Goal: Task Accomplishment & Management: Manage account settings

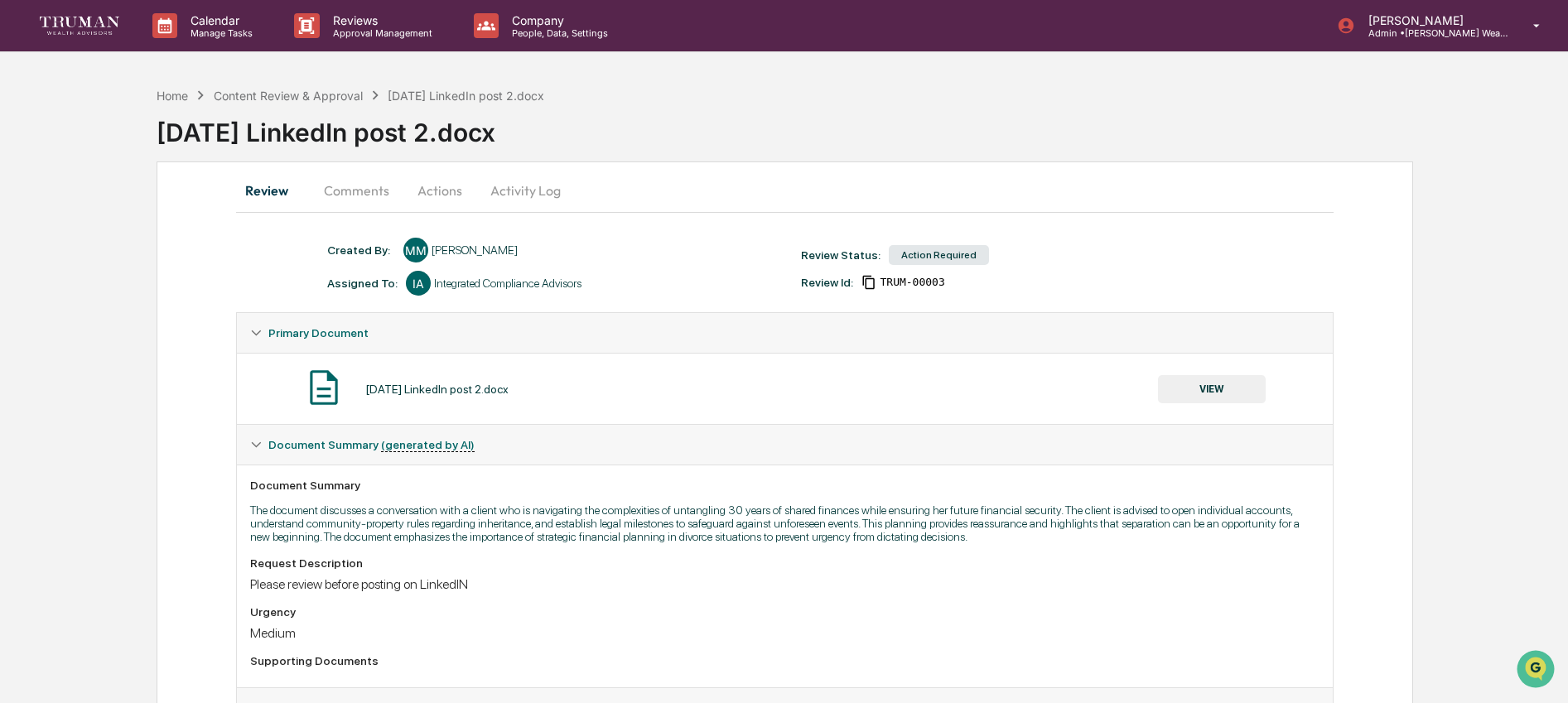
click at [1181, 391] on button "VIEW" at bounding box center [1212, 389] width 108 height 28
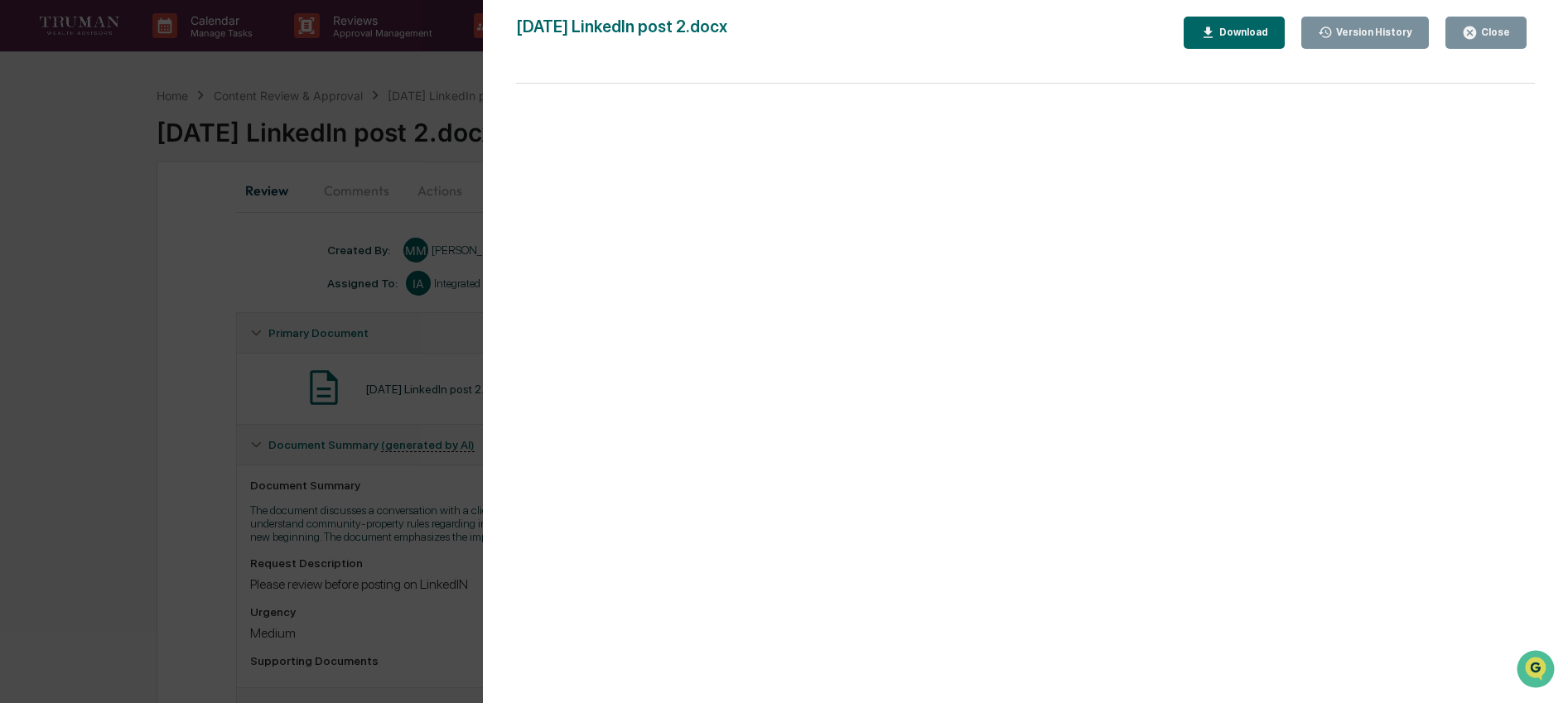
click at [1504, 37] on div "Close" at bounding box center [1493, 33] width 32 height 12
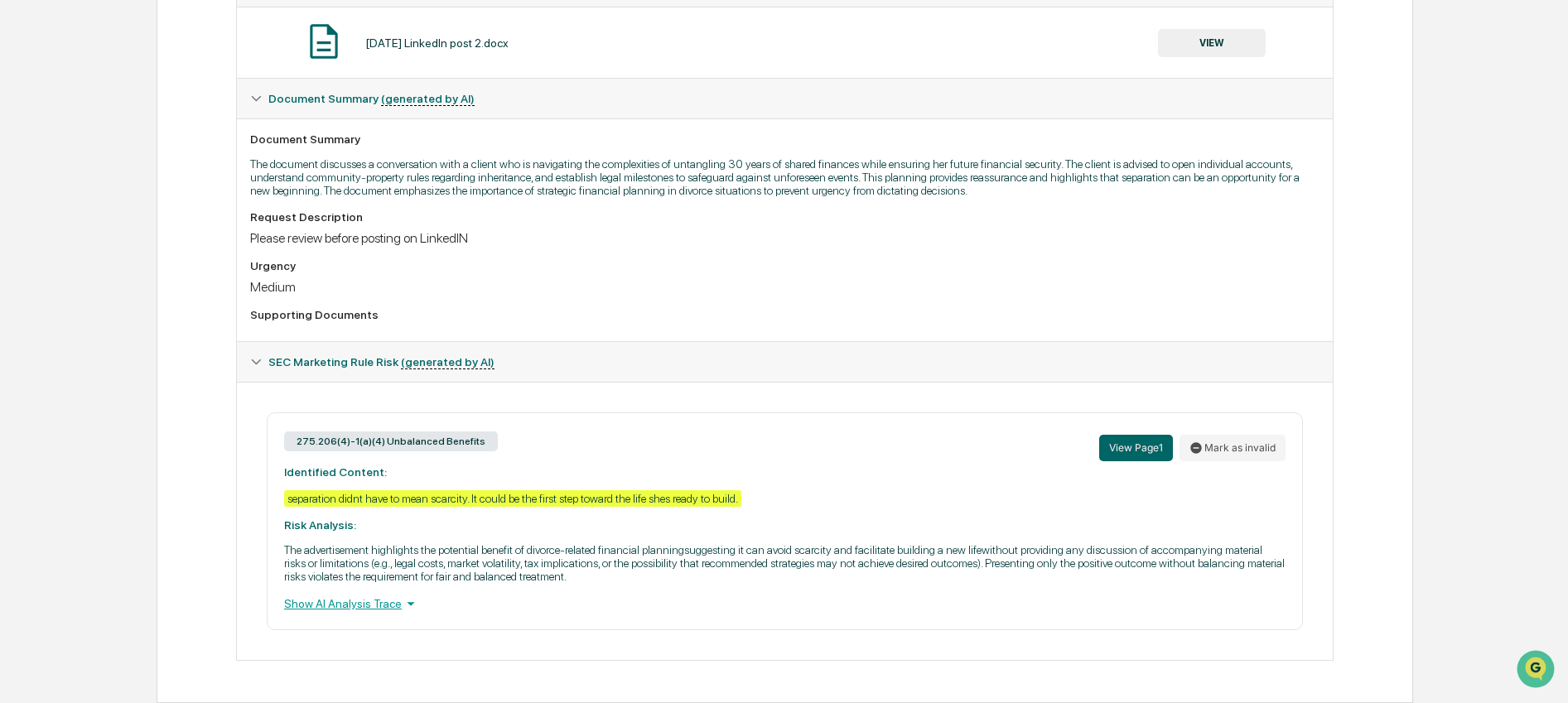
scroll to position [372, 0]
click at [1251, 436] on button "Mark as invalid" at bounding box center [1232, 448] width 107 height 27
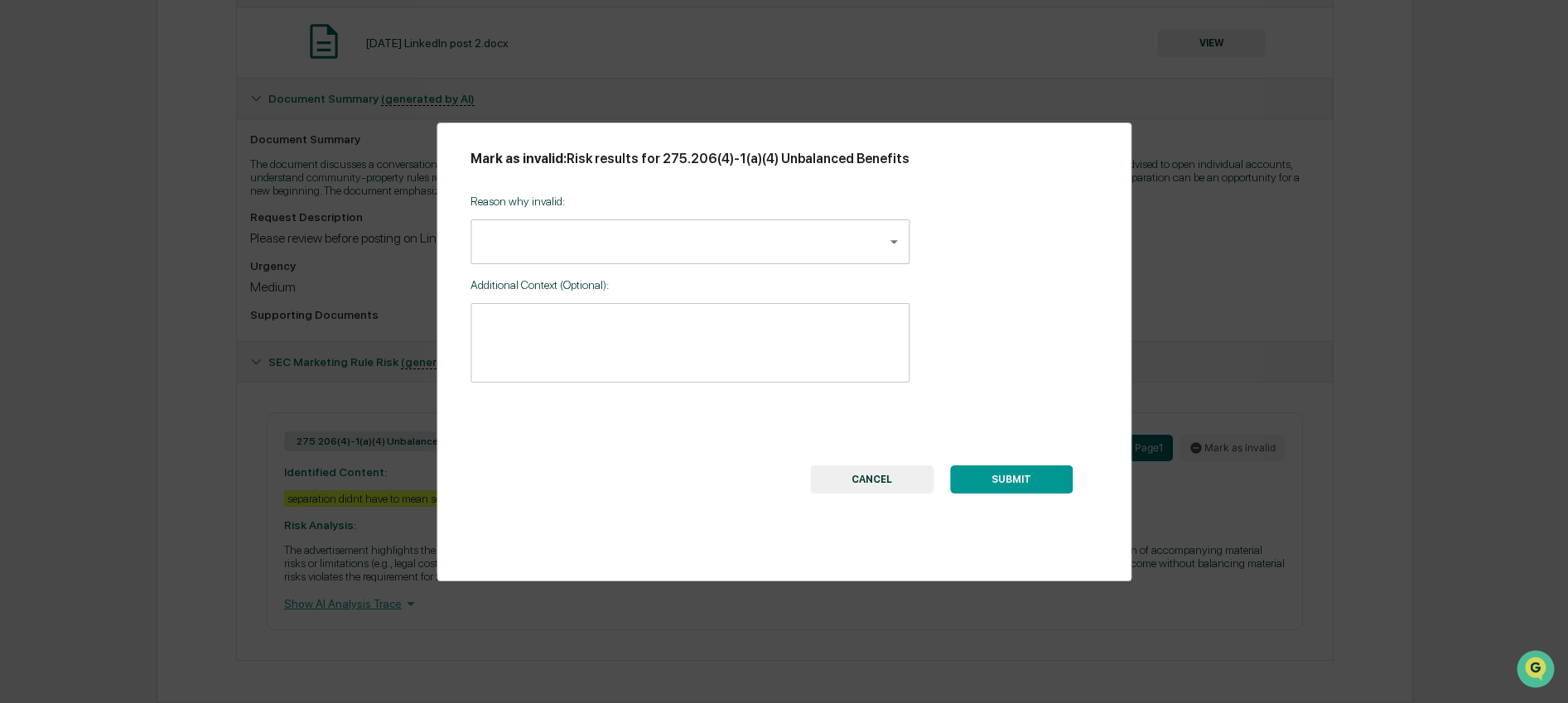
scroll to position [357, 0]
click at [827, 249] on body "Calendar Manage Tasks Reviews Approval Management Company People, Data, Setting…" at bounding box center [788, 178] width 1577 height 1050
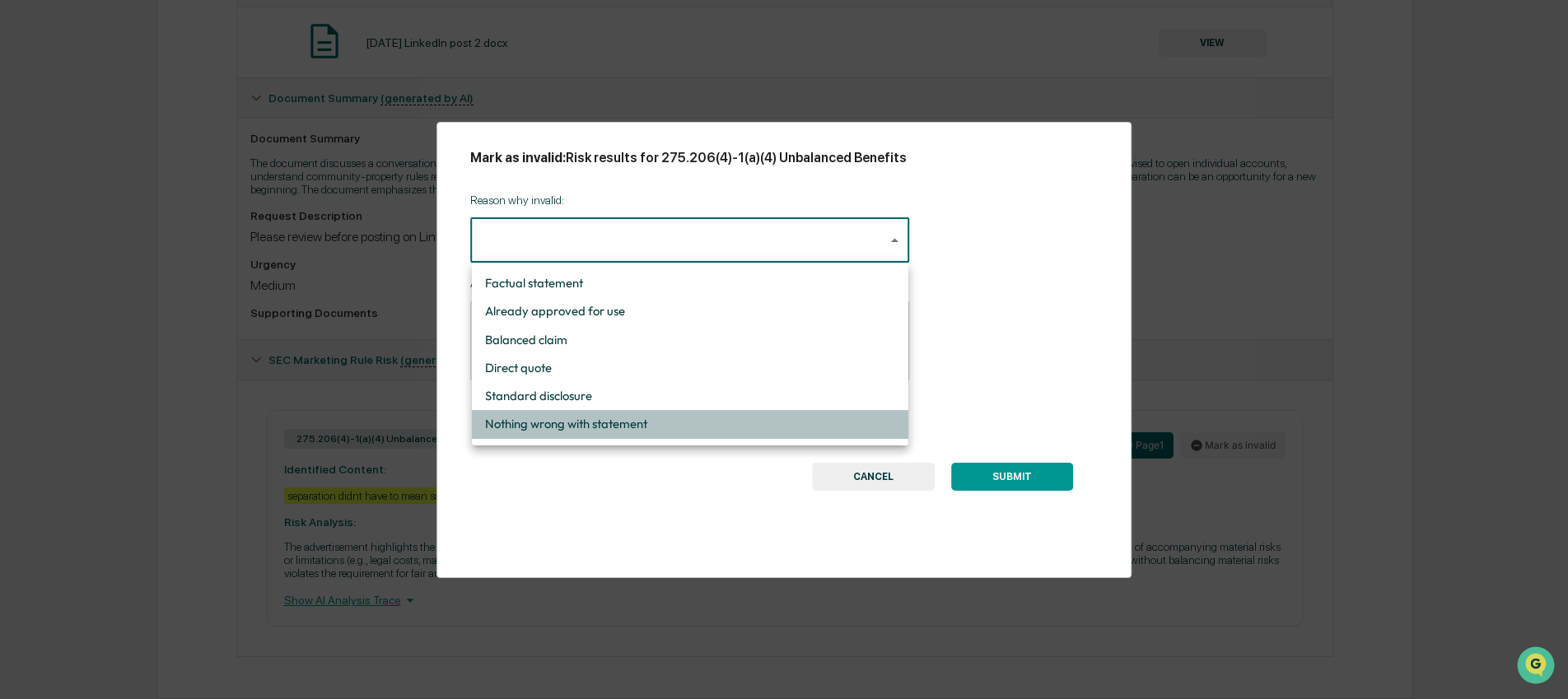
click at [793, 428] on li "Nothing wrong with statement" at bounding box center [690, 424] width 437 height 28
type input "**********"
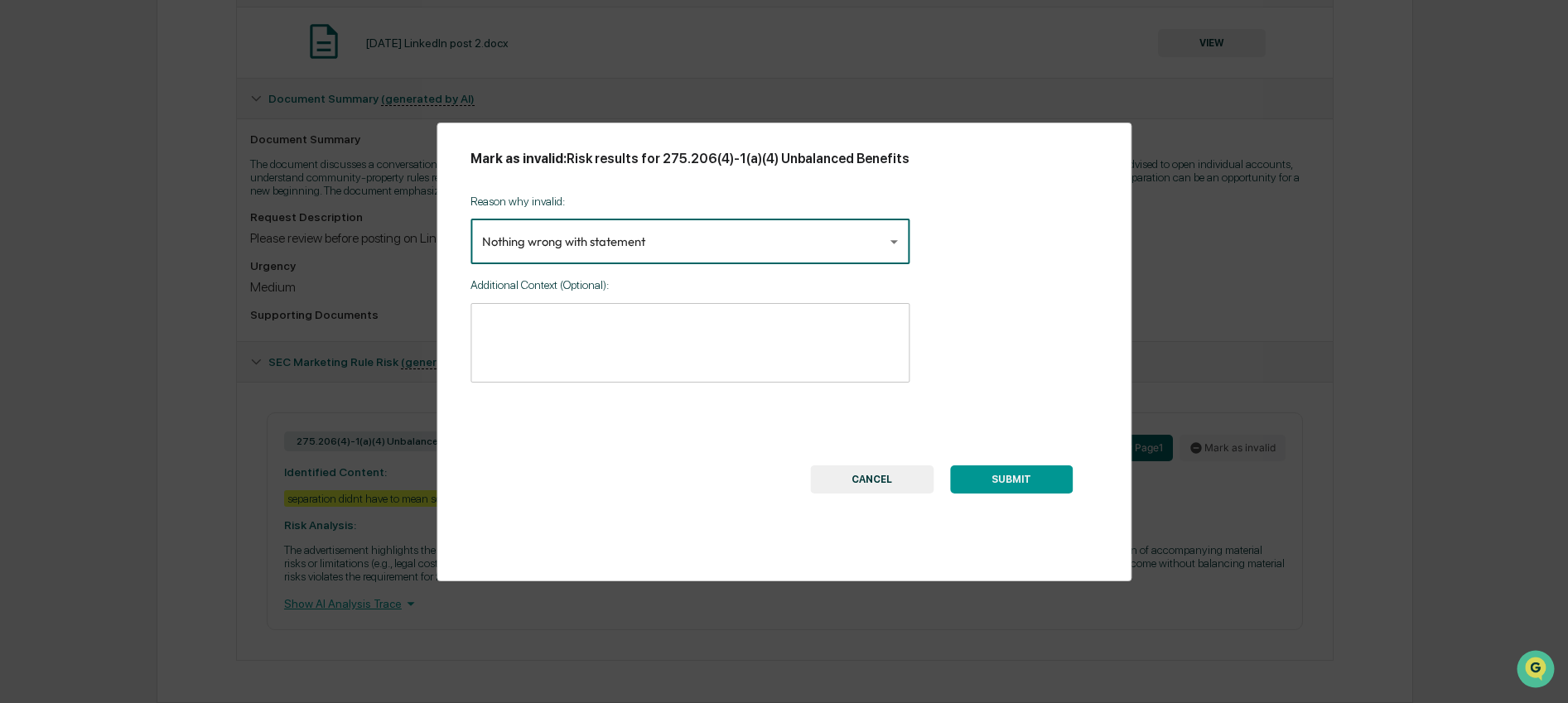
click at [994, 491] on button "SUBMIT" at bounding box center [1010, 480] width 122 height 28
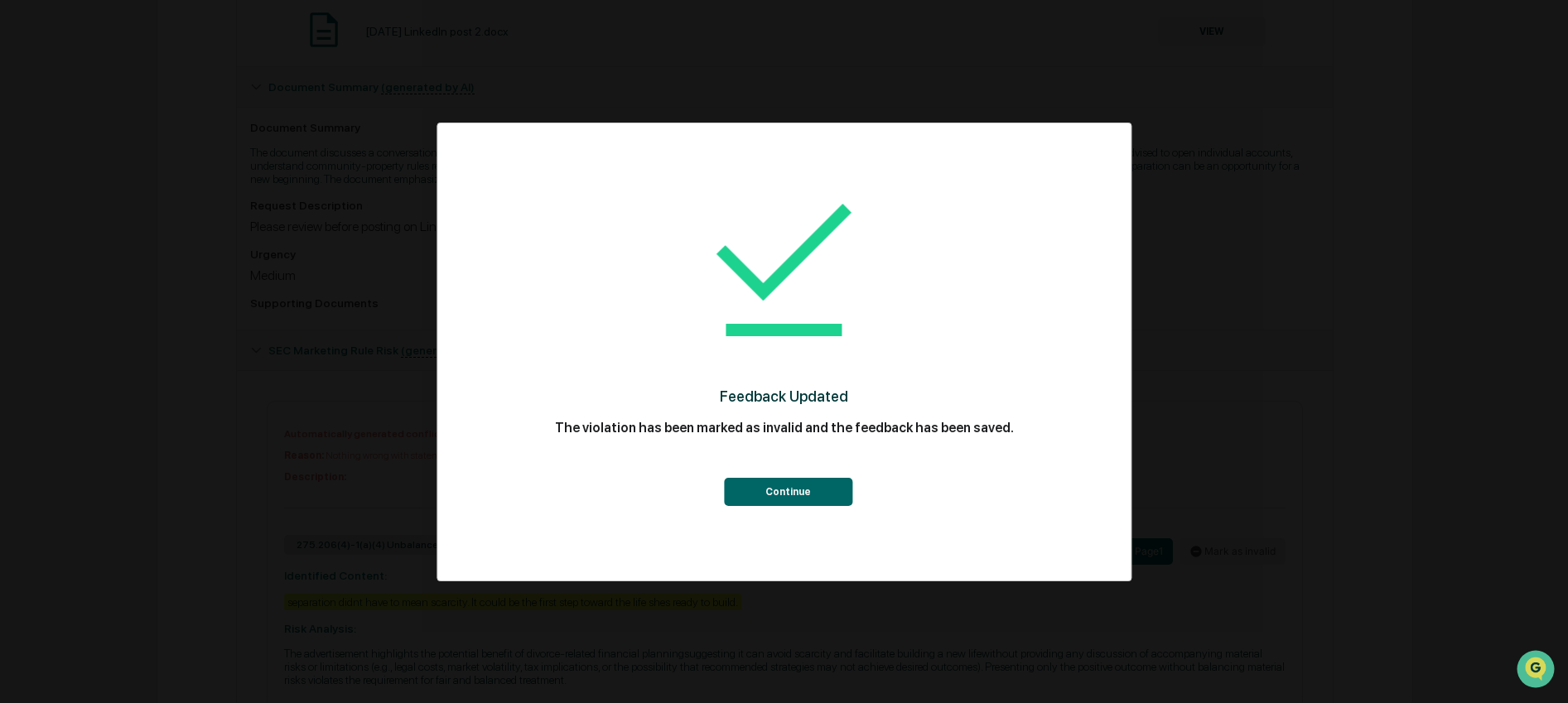
click at [771, 483] on button "Continue" at bounding box center [787, 492] width 128 height 28
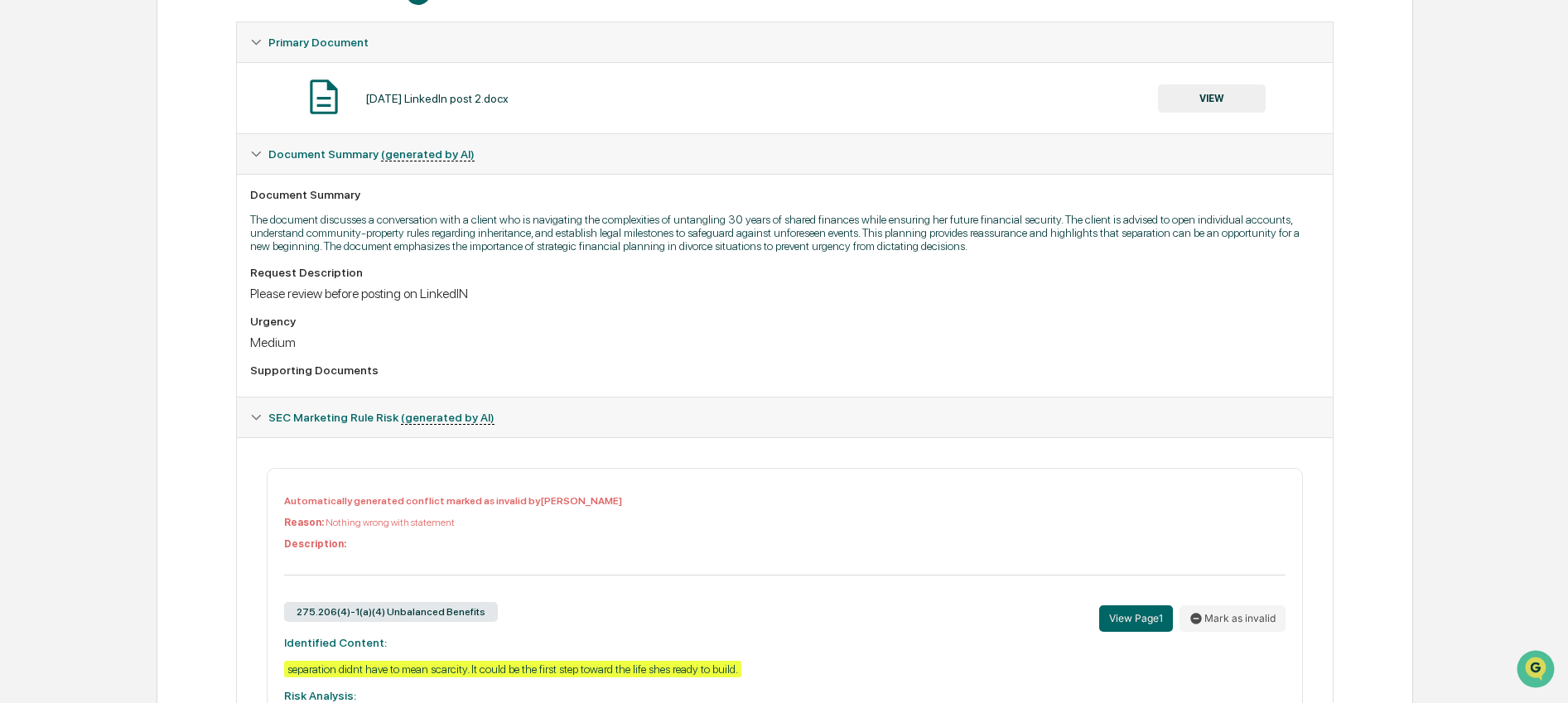
scroll to position [0, 0]
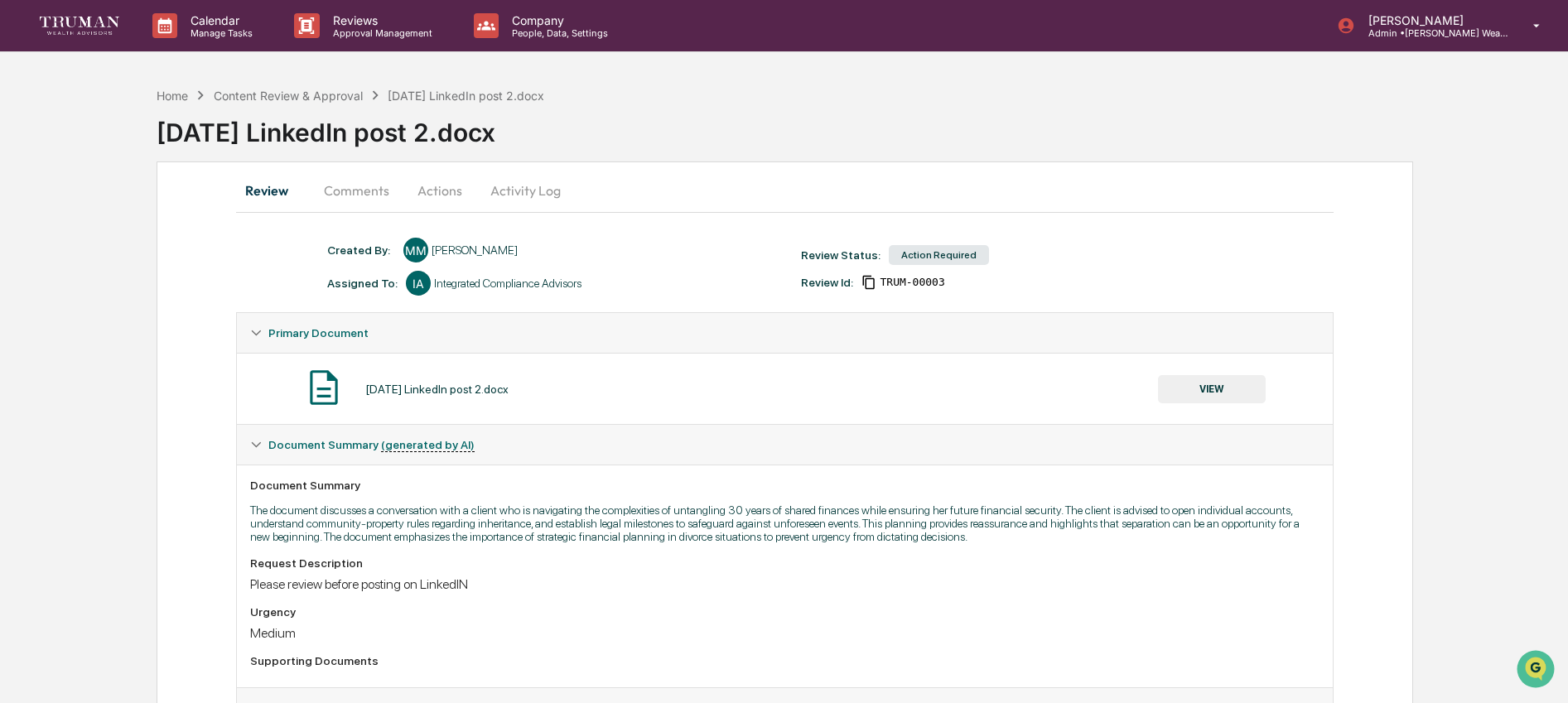
click at [442, 202] on button "Actions" at bounding box center [439, 190] width 75 height 40
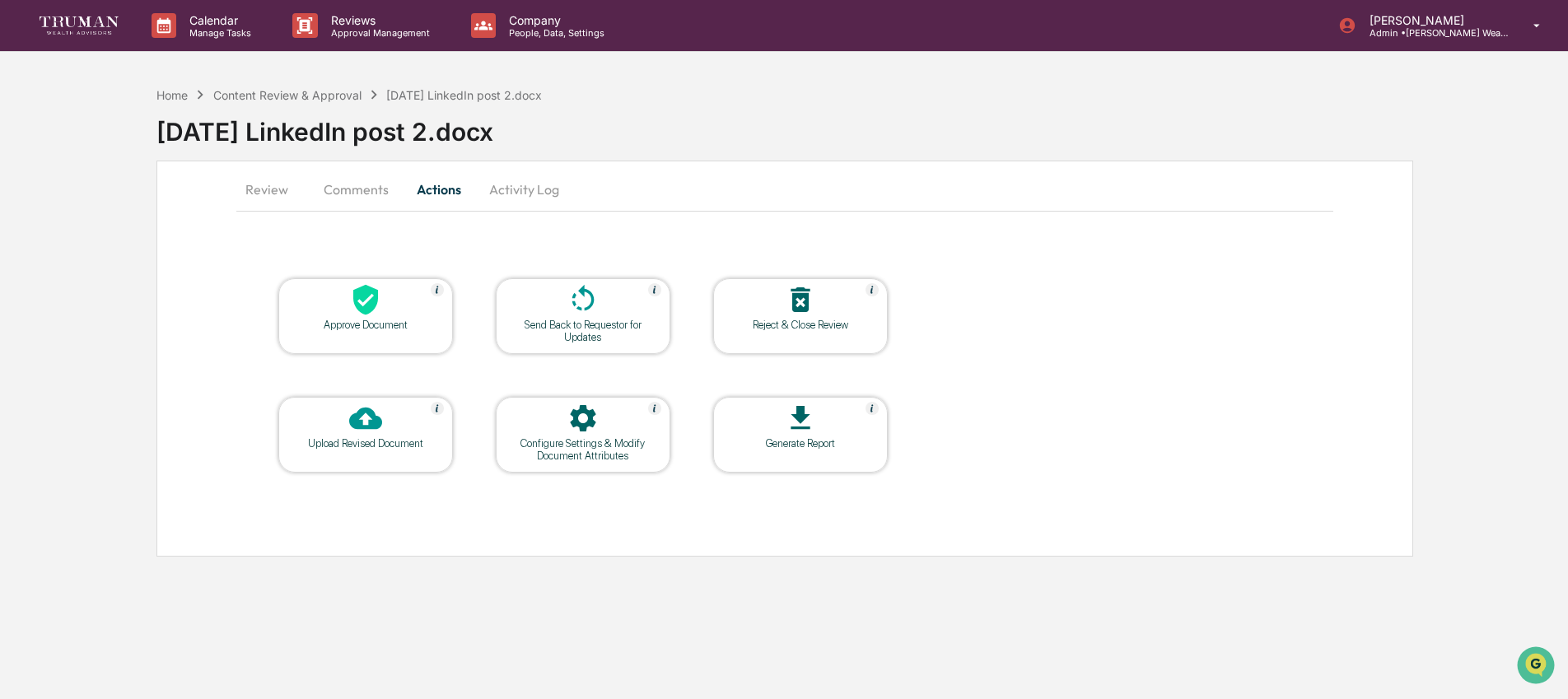
click at [372, 328] on div "Approve Document" at bounding box center [366, 325] width 148 height 12
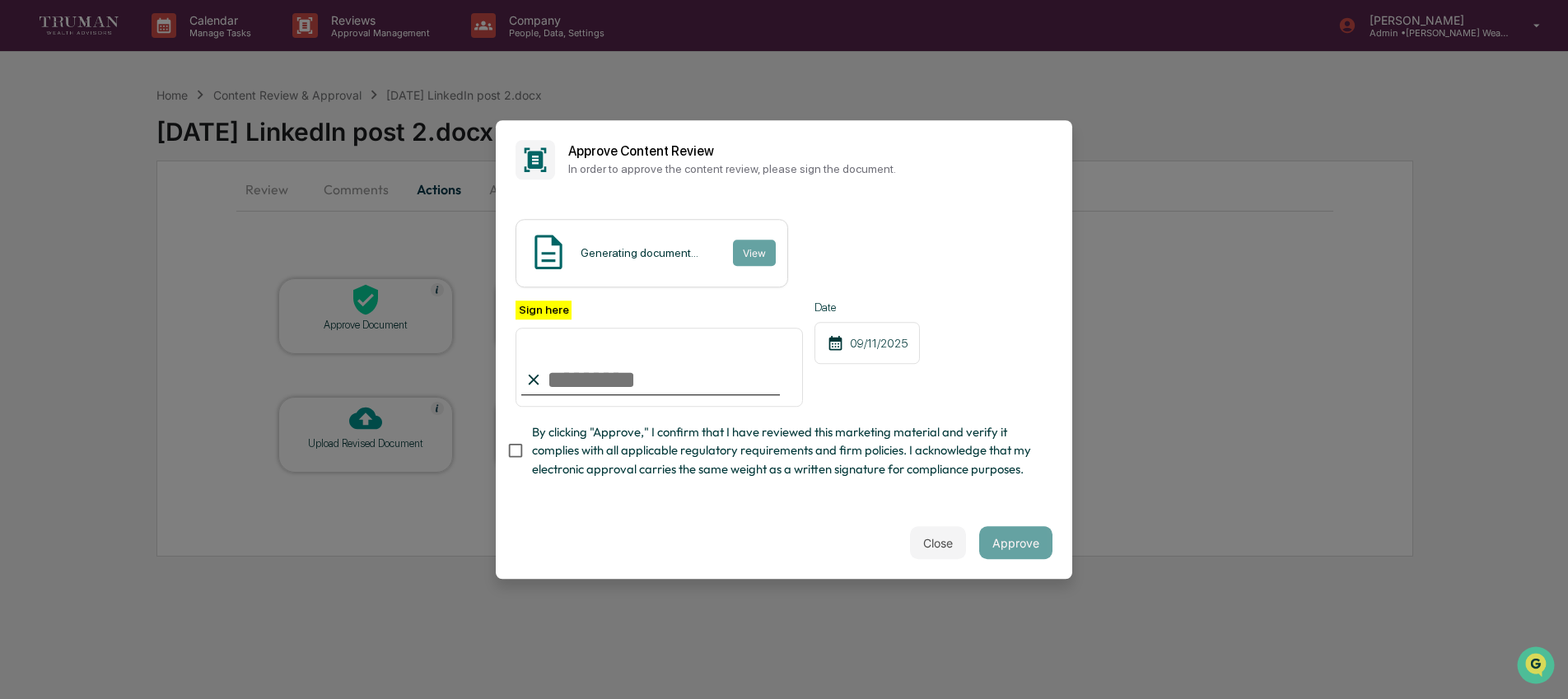
click at [674, 378] on input "Sign here" at bounding box center [659, 367] width 287 height 79
type input "**********"
click at [571, 463] on span "By clicking "Approve," I confirm that I have reviewed this marketing material a…" at bounding box center [785, 451] width 508 height 55
click at [1022, 537] on button "Approve" at bounding box center [1016, 543] width 73 height 33
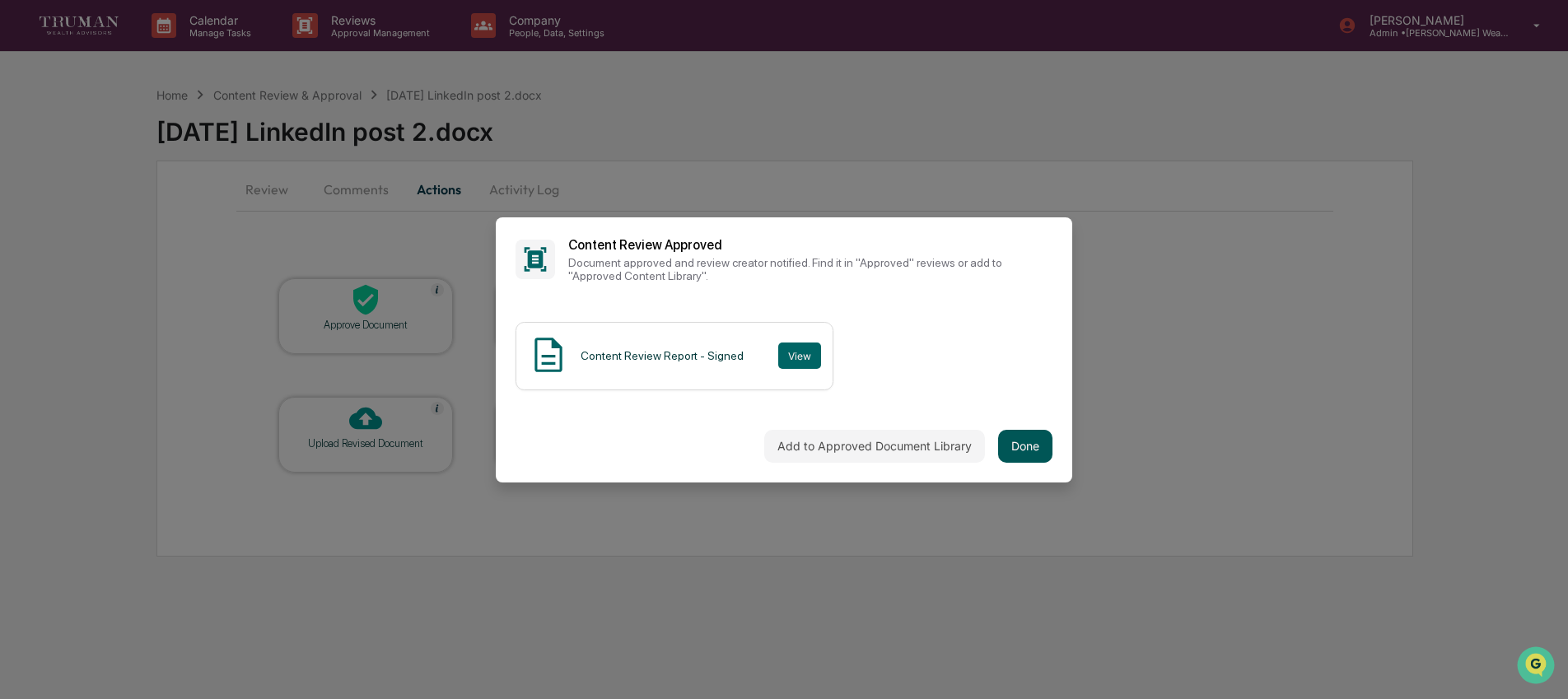
click at [1028, 449] on button "Done" at bounding box center [1025, 446] width 54 height 33
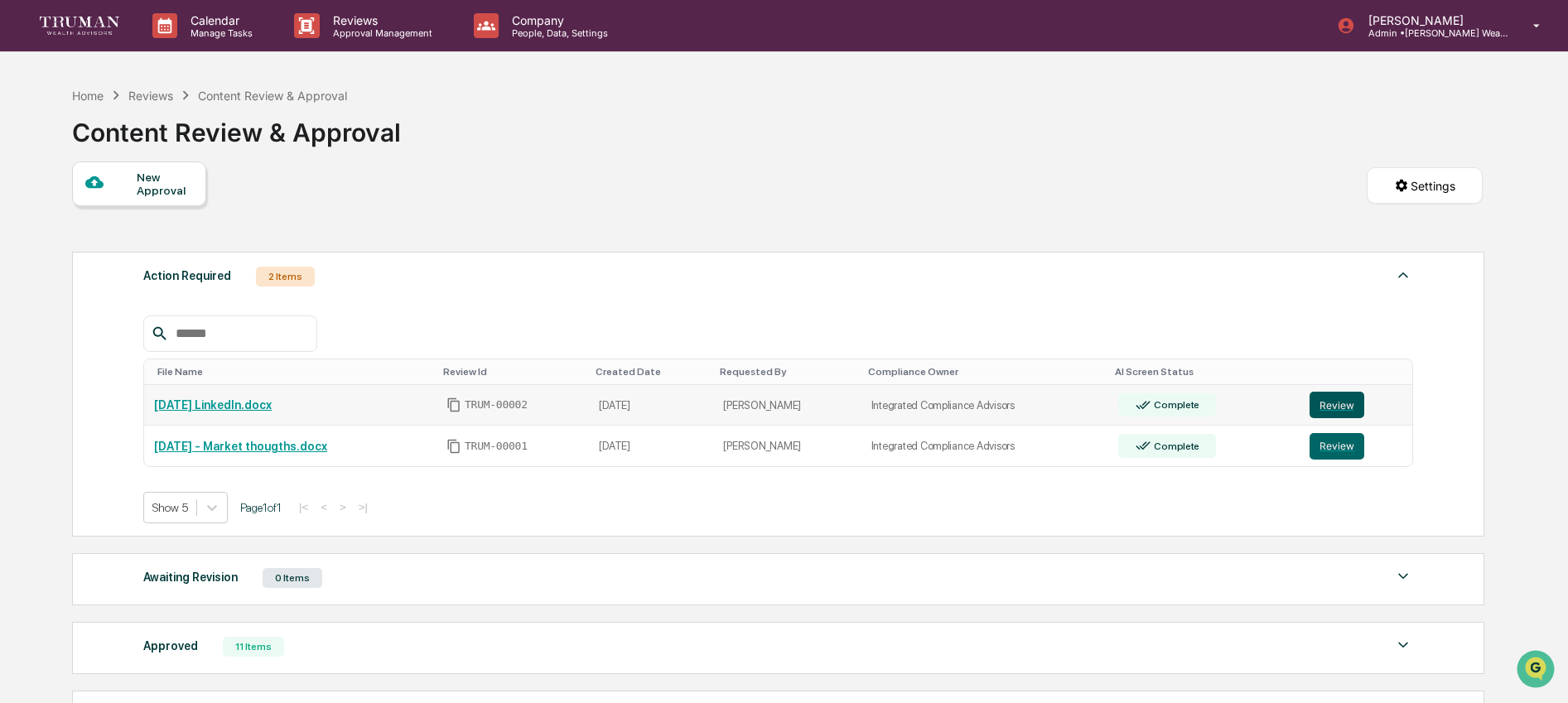
click at [1348, 410] on button "Review" at bounding box center [1336, 405] width 55 height 27
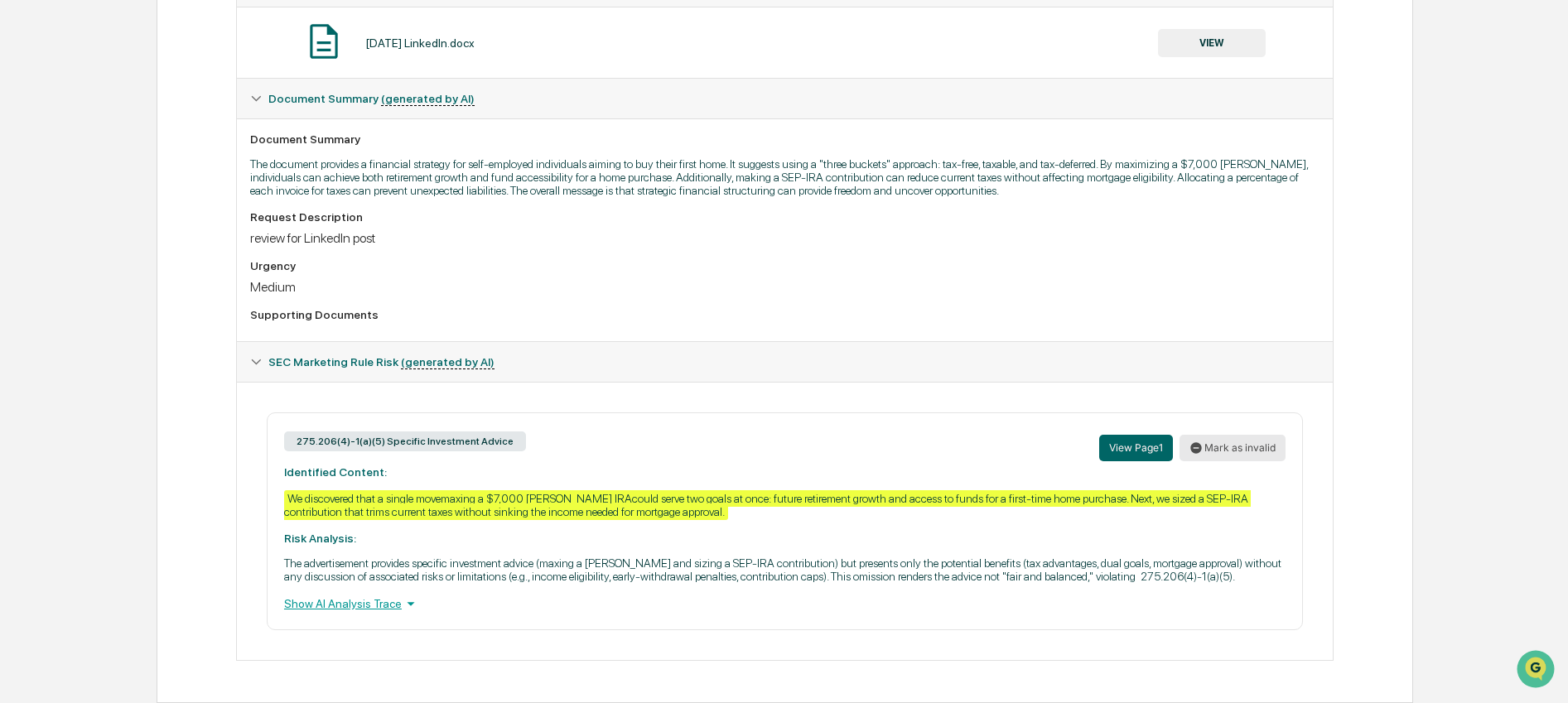
click at [1245, 435] on button "Mark as invalid" at bounding box center [1232, 448] width 107 height 27
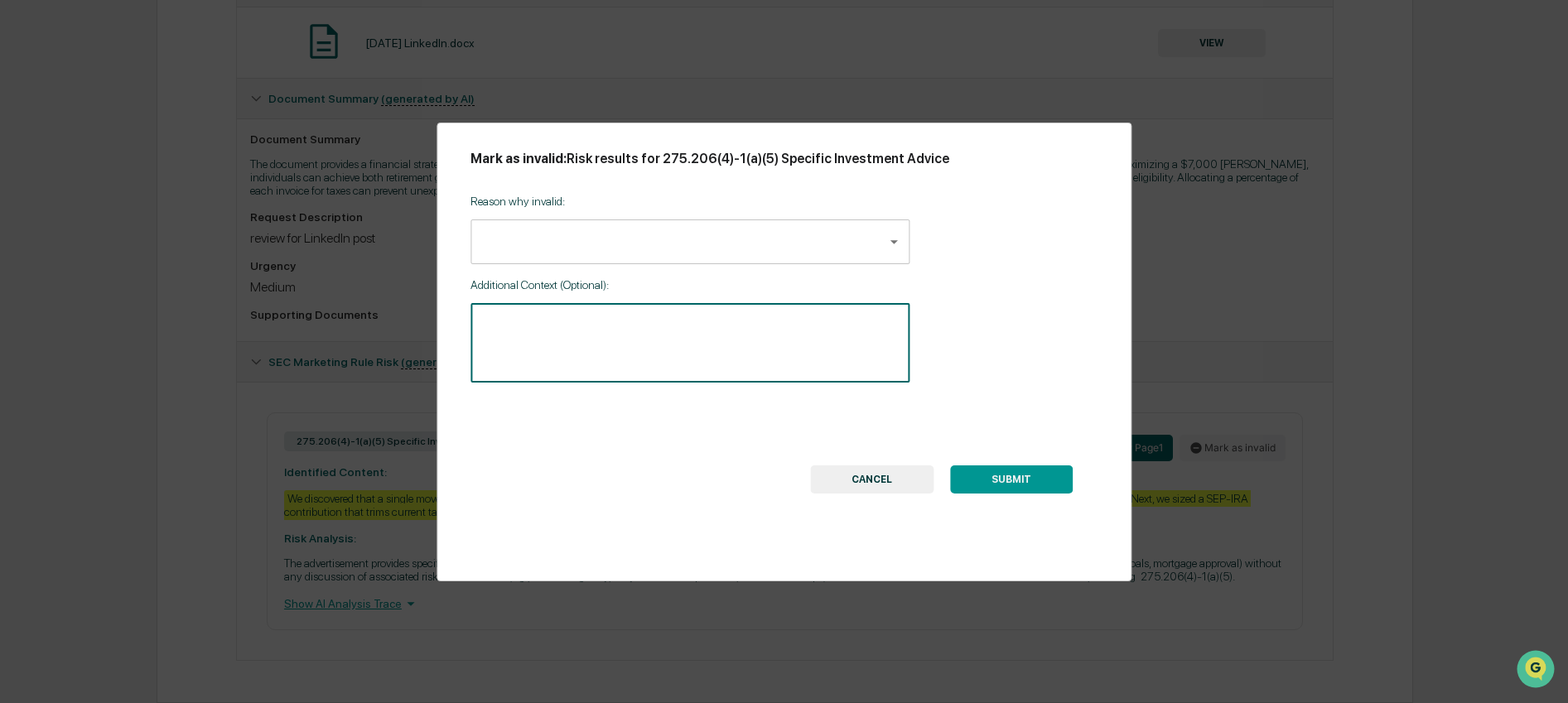
click at [748, 336] on textarea at bounding box center [690, 344] width 416 height 52
type textarea "**********"
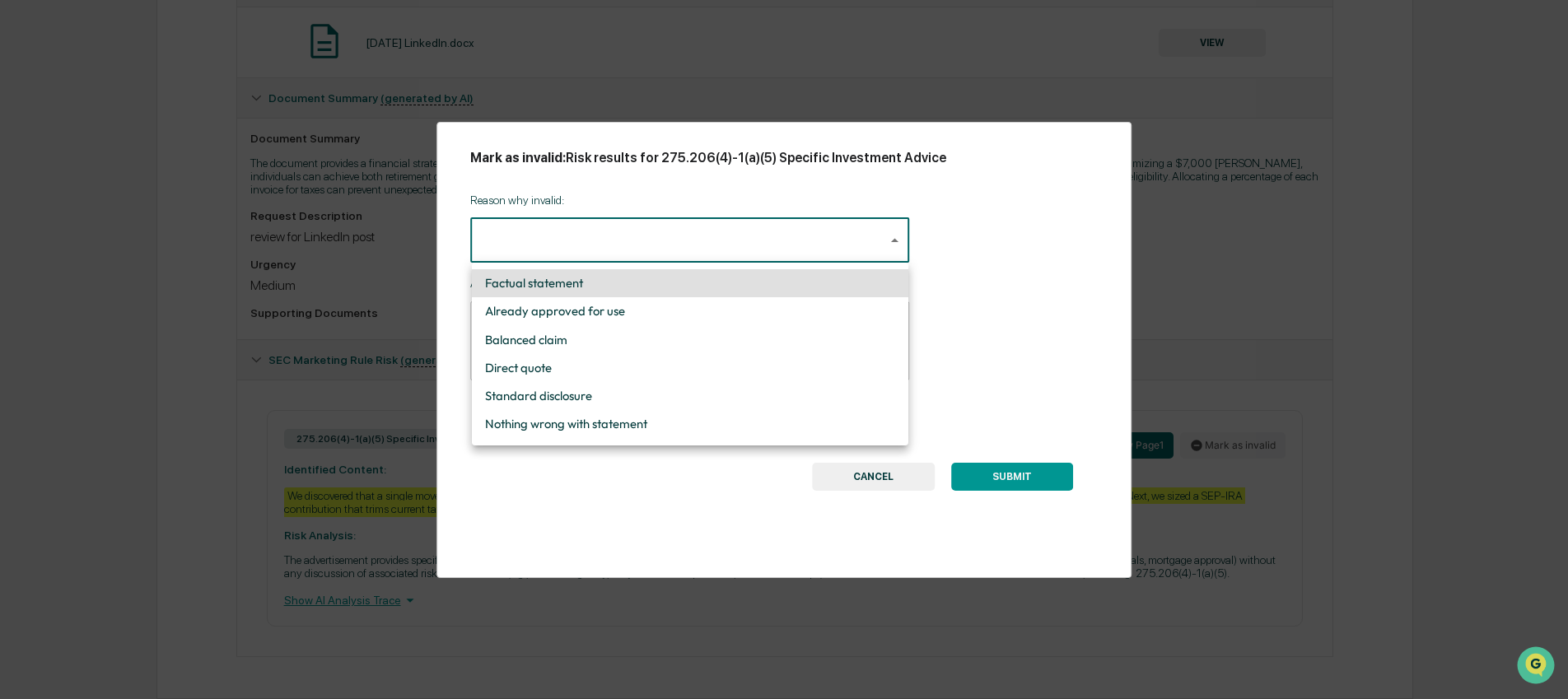
drag, startPoint x: 709, startPoint y: 238, endPoint x: 708, endPoint y: 229, distance: 9.1
click at [711, 235] on body "Calendar Manage Tasks Reviews Approval Management Company People, Data, Setting…" at bounding box center [784, 177] width 1568 height 1044
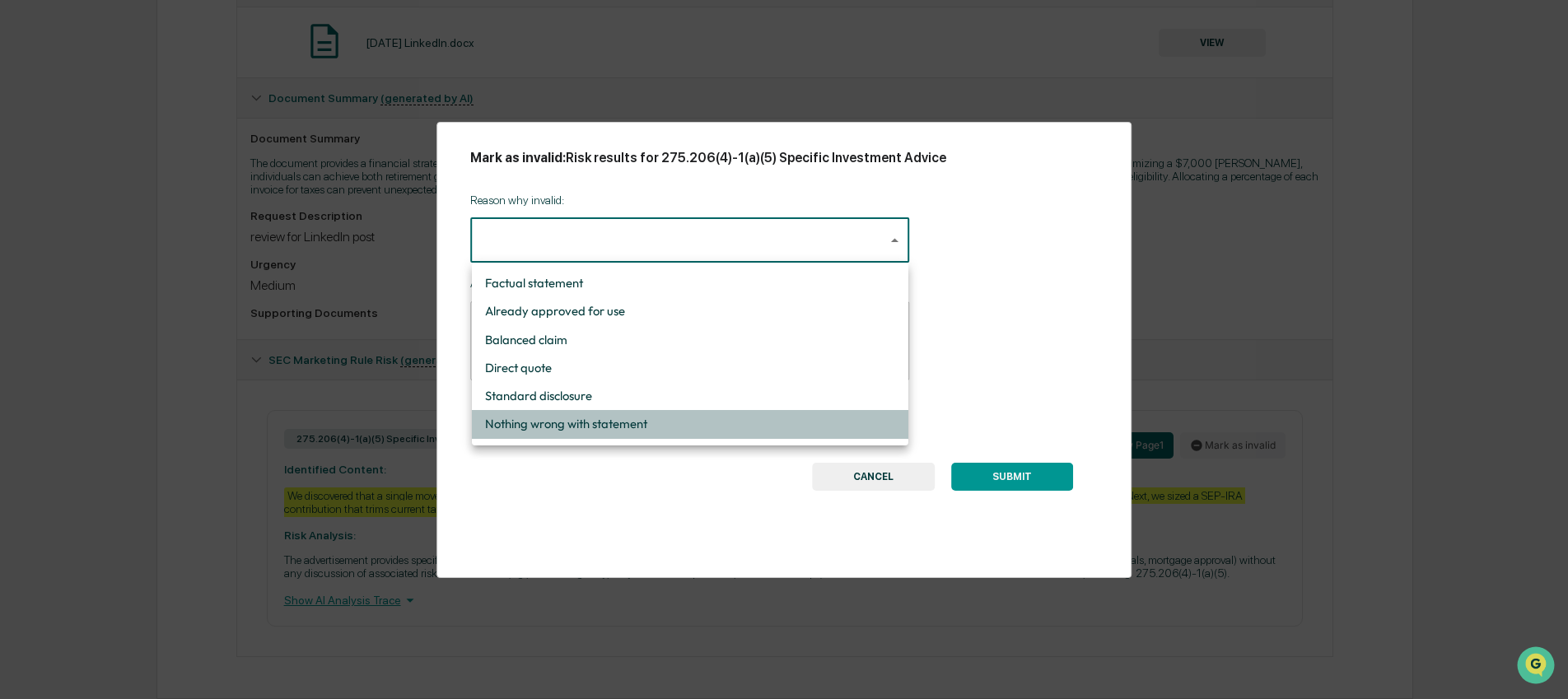
click at [694, 424] on li "Nothing wrong with statement" at bounding box center [690, 424] width 437 height 28
type input "**********"
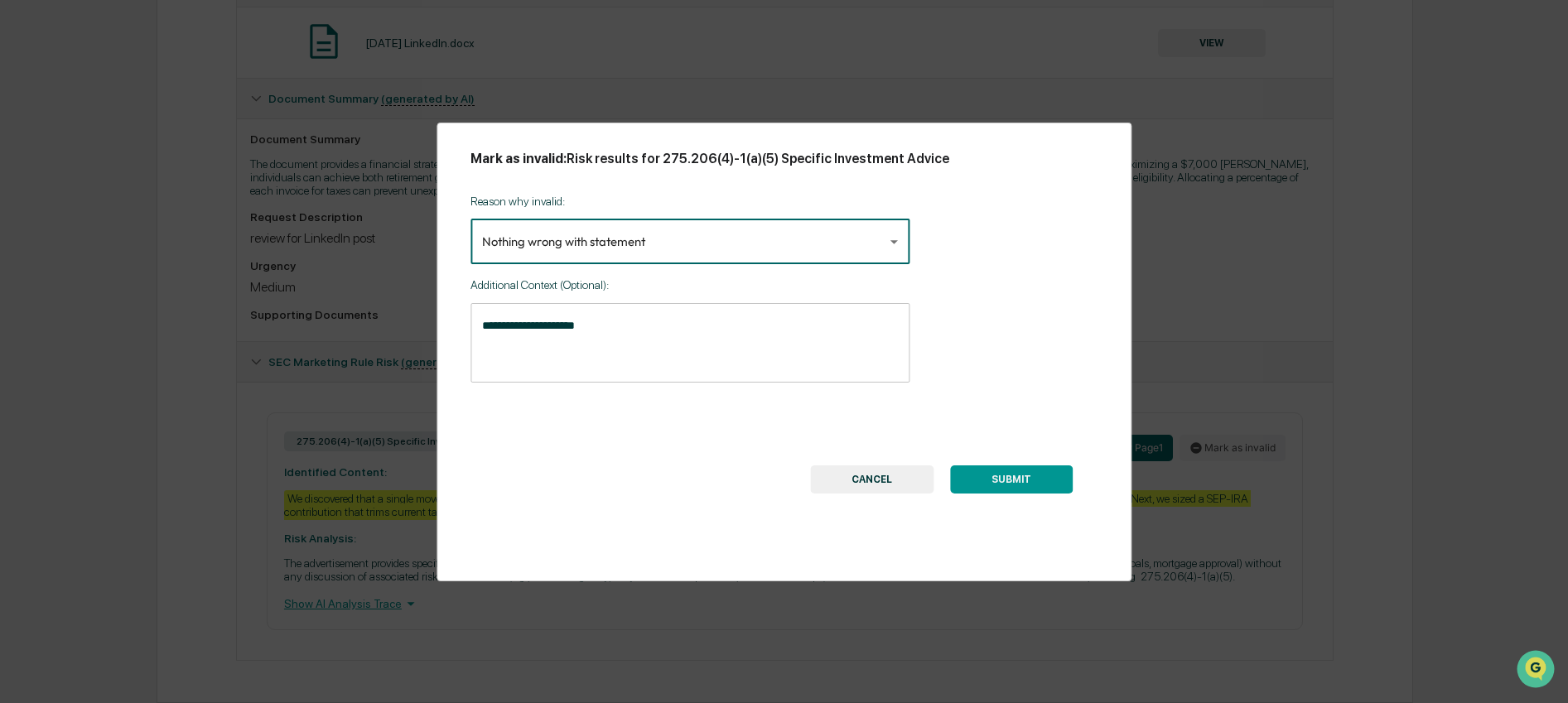
click at [1029, 481] on button "SUBMIT" at bounding box center [1010, 480] width 122 height 28
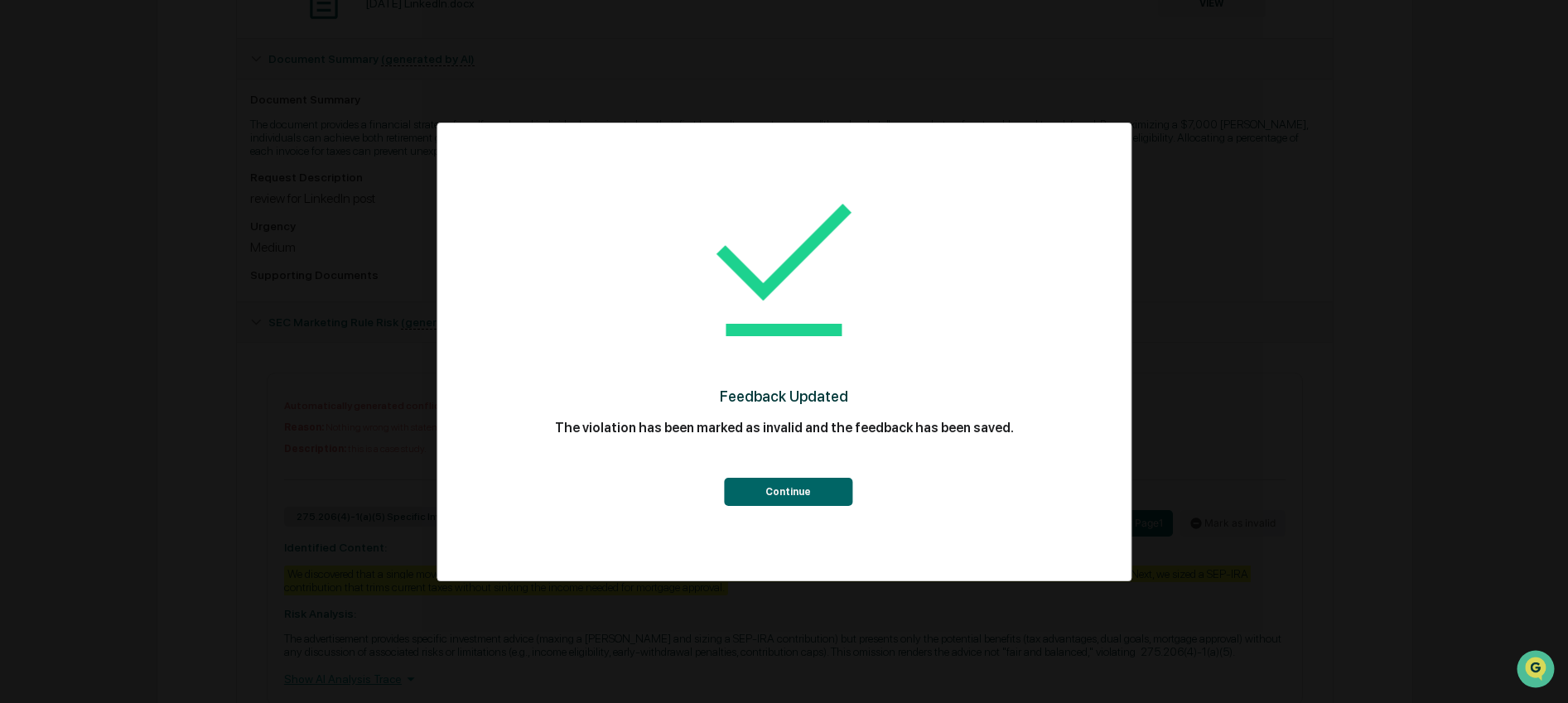
click at [755, 489] on button "Continue" at bounding box center [787, 492] width 128 height 28
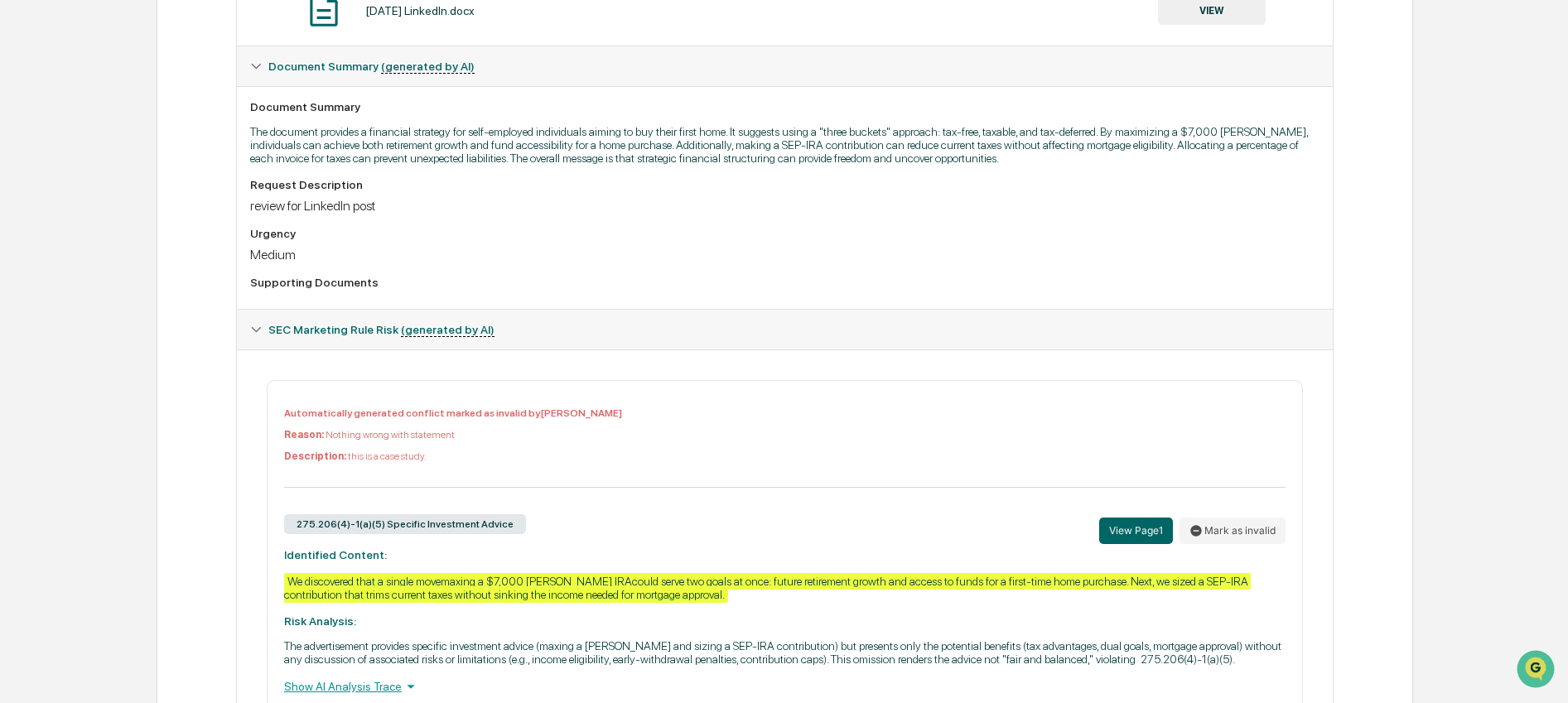
scroll to position [93, 0]
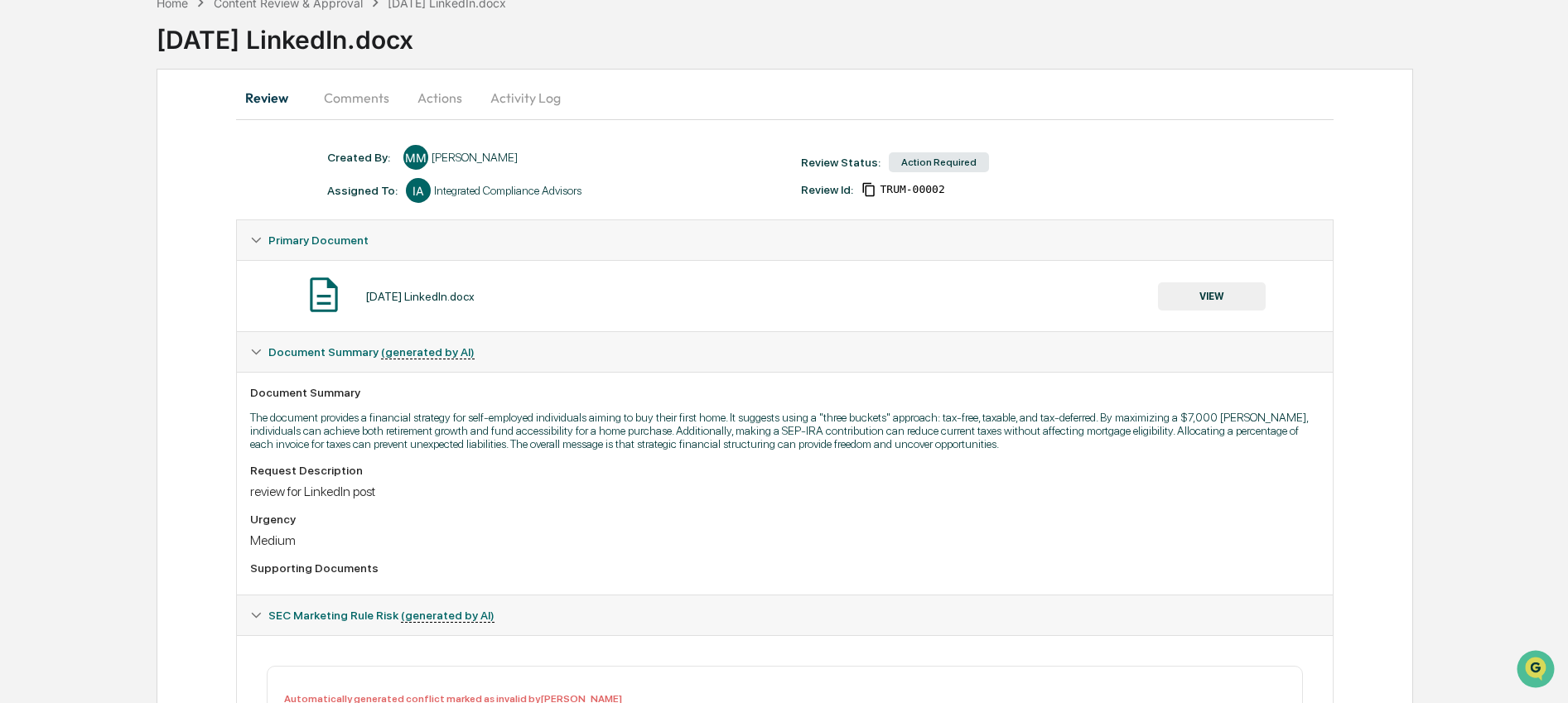
click at [1181, 302] on button "VIEW" at bounding box center [1212, 297] width 108 height 28
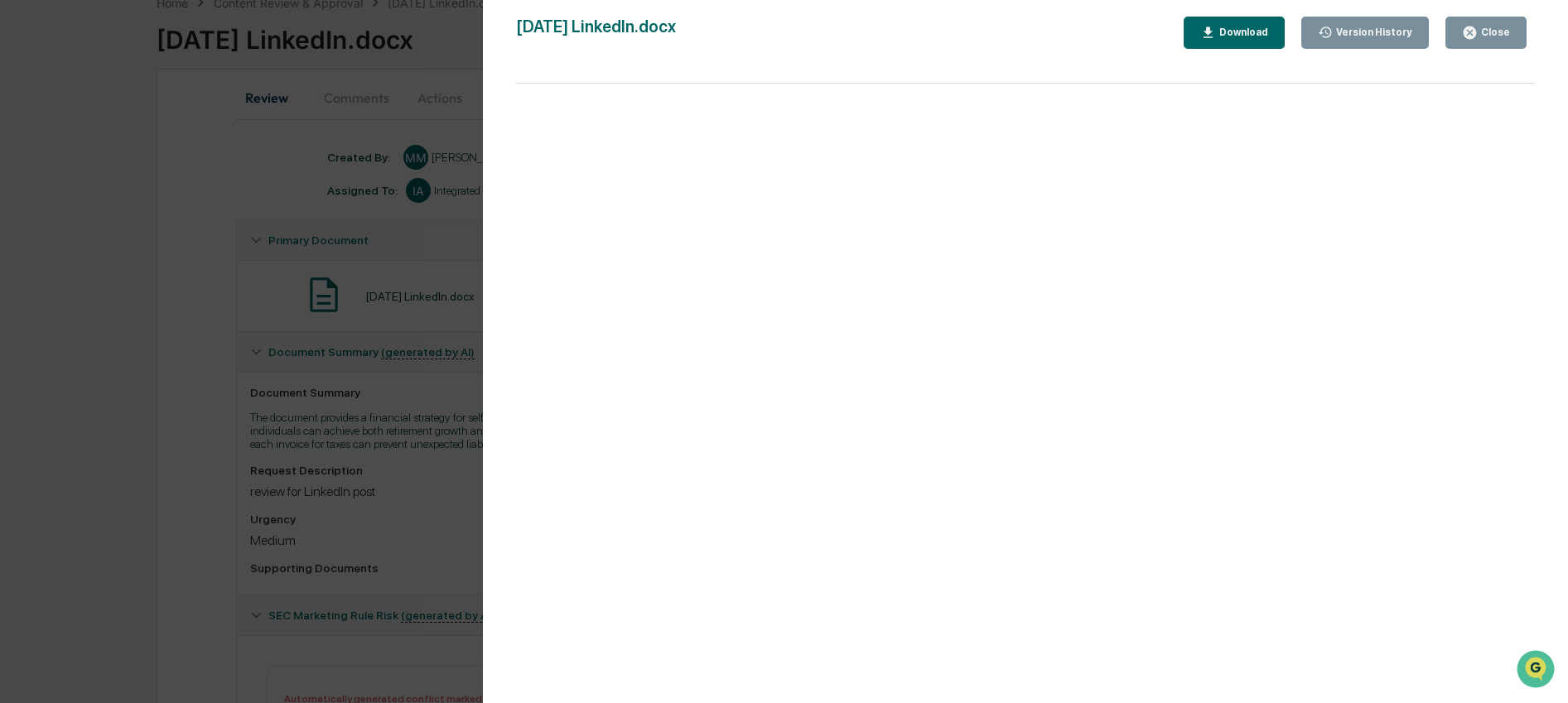
click at [1512, 41] on button "Close" at bounding box center [1486, 33] width 82 height 32
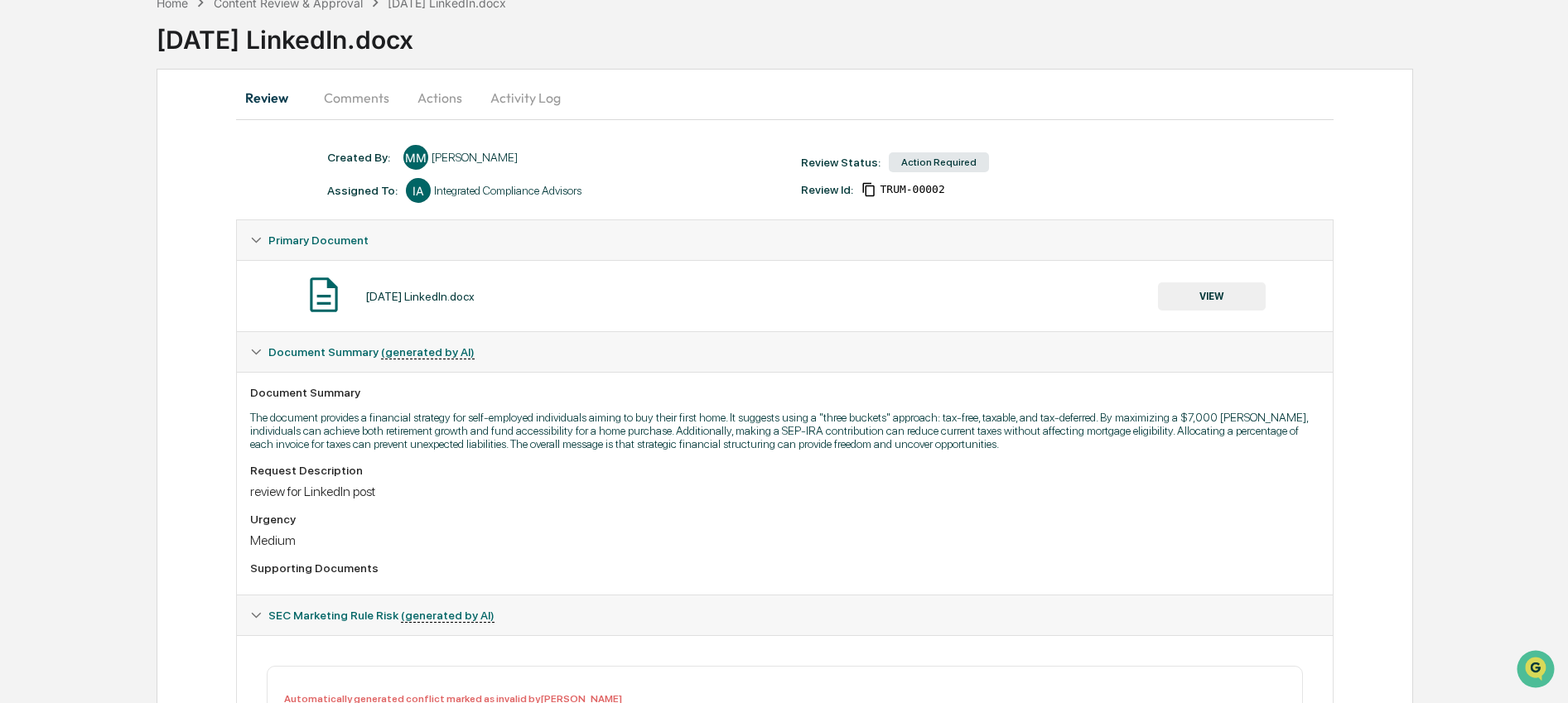
click at [451, 88] on button "Actions" at bounding box center [439, 98] width 75 height 40
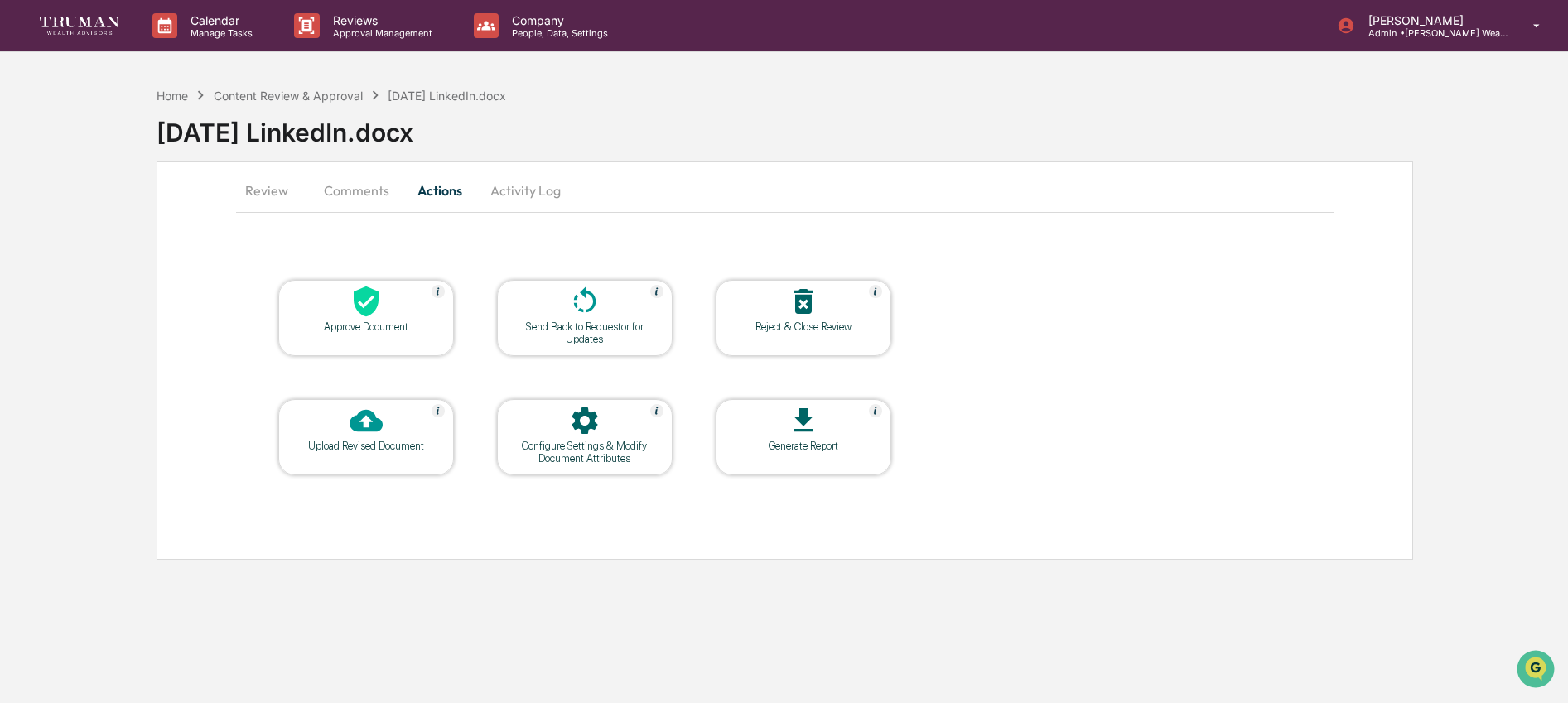
scroll to position [0, 0]
click at [367, 306] on icon at bounding box center [367, 302] width 25 height 31
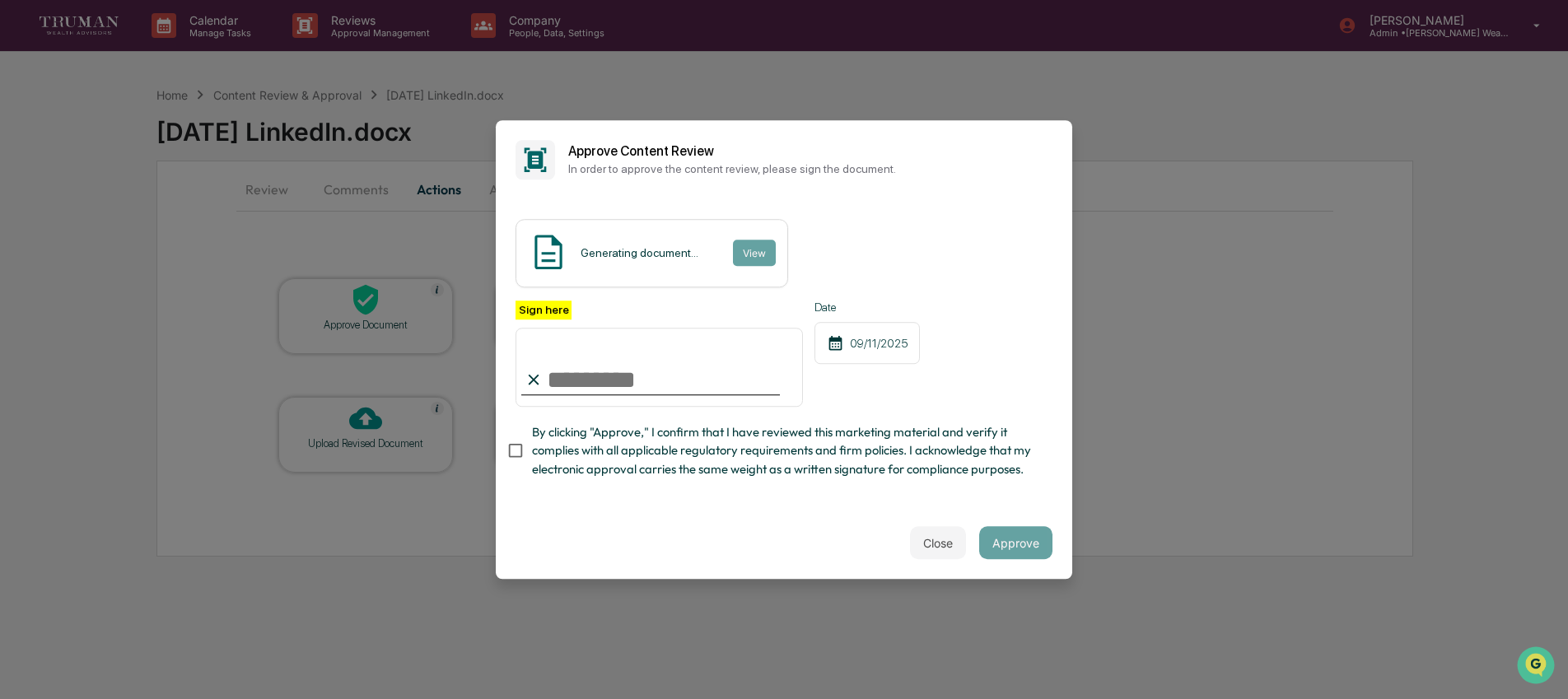
click at [606, 391] on input "Sign here" at bounding box center [659, 367] width 287 height 79
type input "**********"
click at [610, 458] on span "By clicking "Approve," I confirm that I have reviewed this marketing material a…" at bounding box center [785, 451] width 508 height 55
click at [1030, 548] on button "Approve" at bounding box center [1016, 543] width 73 height 33
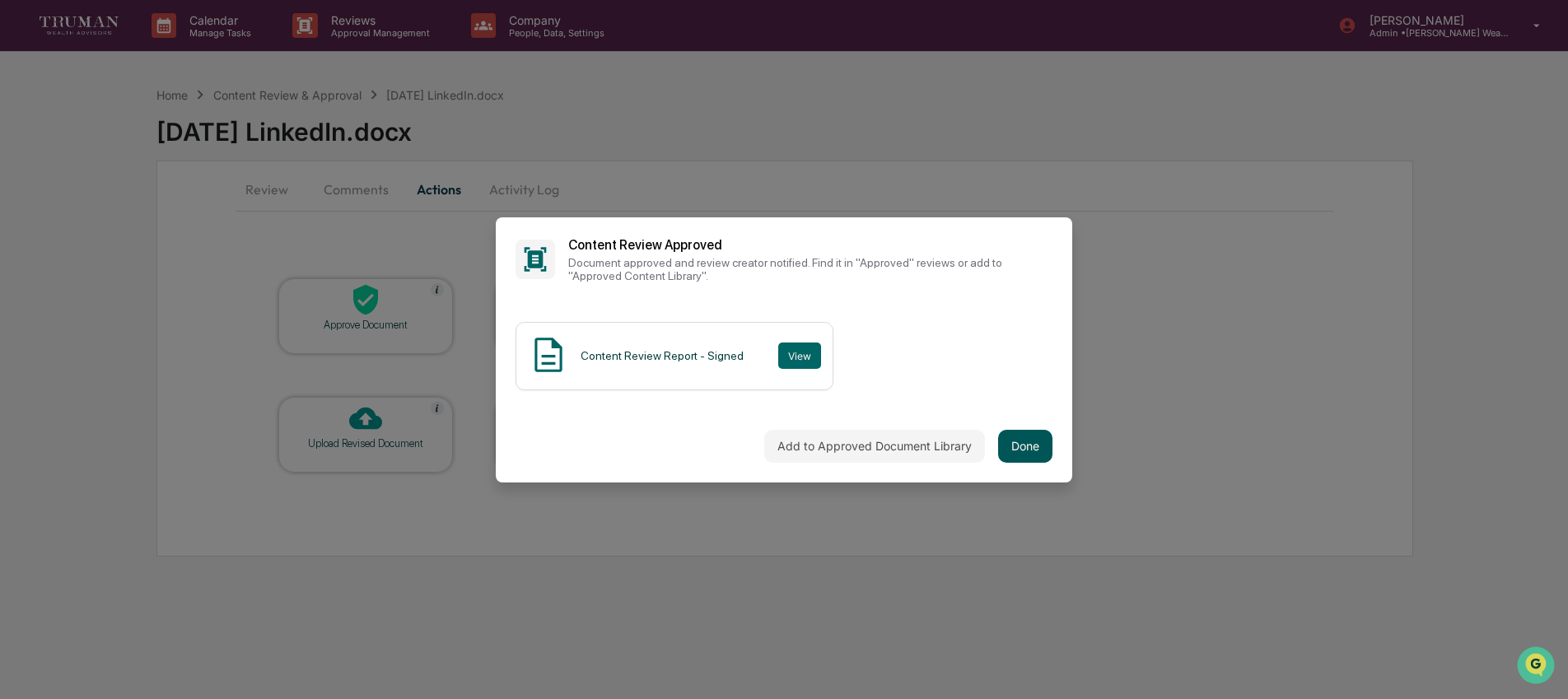
click at [1008, 450] on button "Done" at bounding box center [1025, 446] width 54 height 33
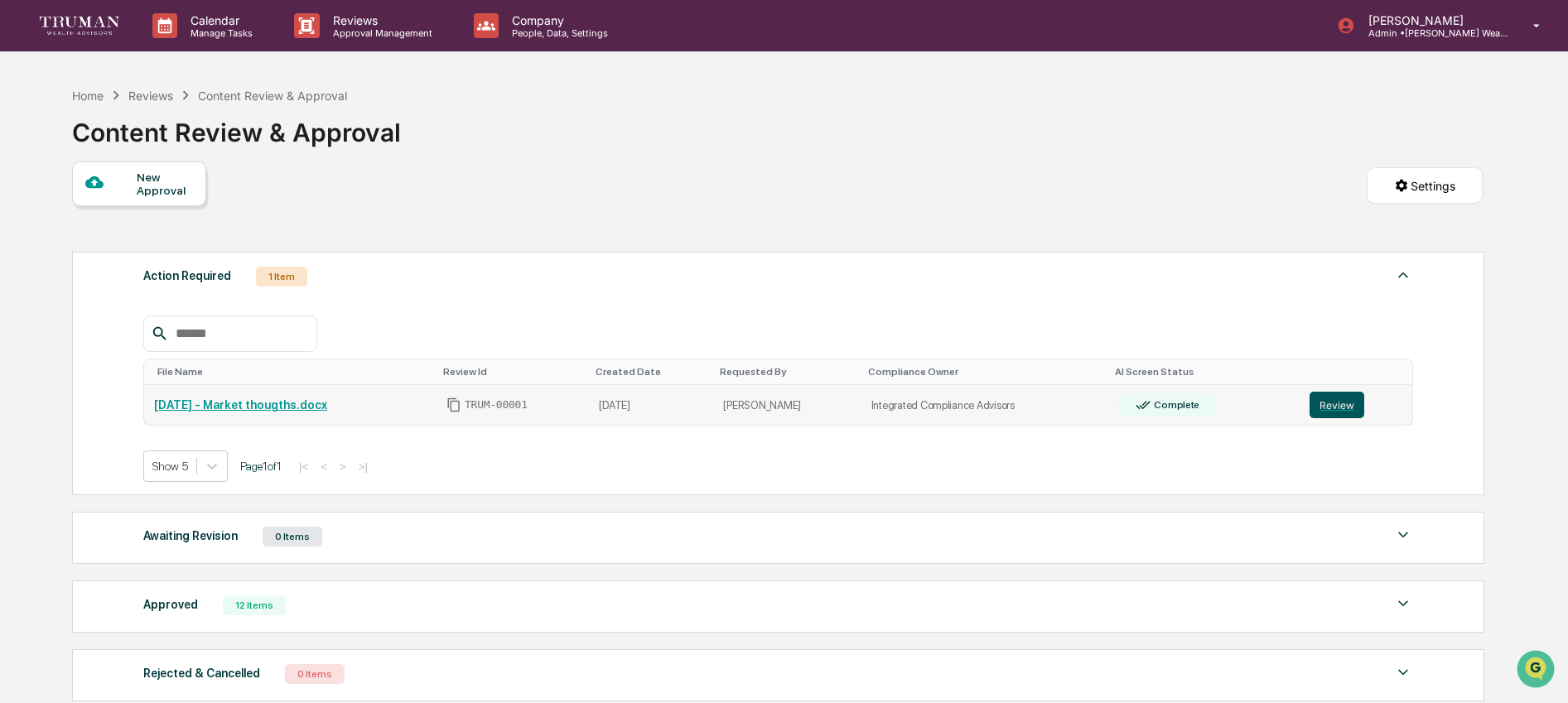
click at [1339, 412] on button "Review" at bounding box center [1336, 405] width 55 height 27
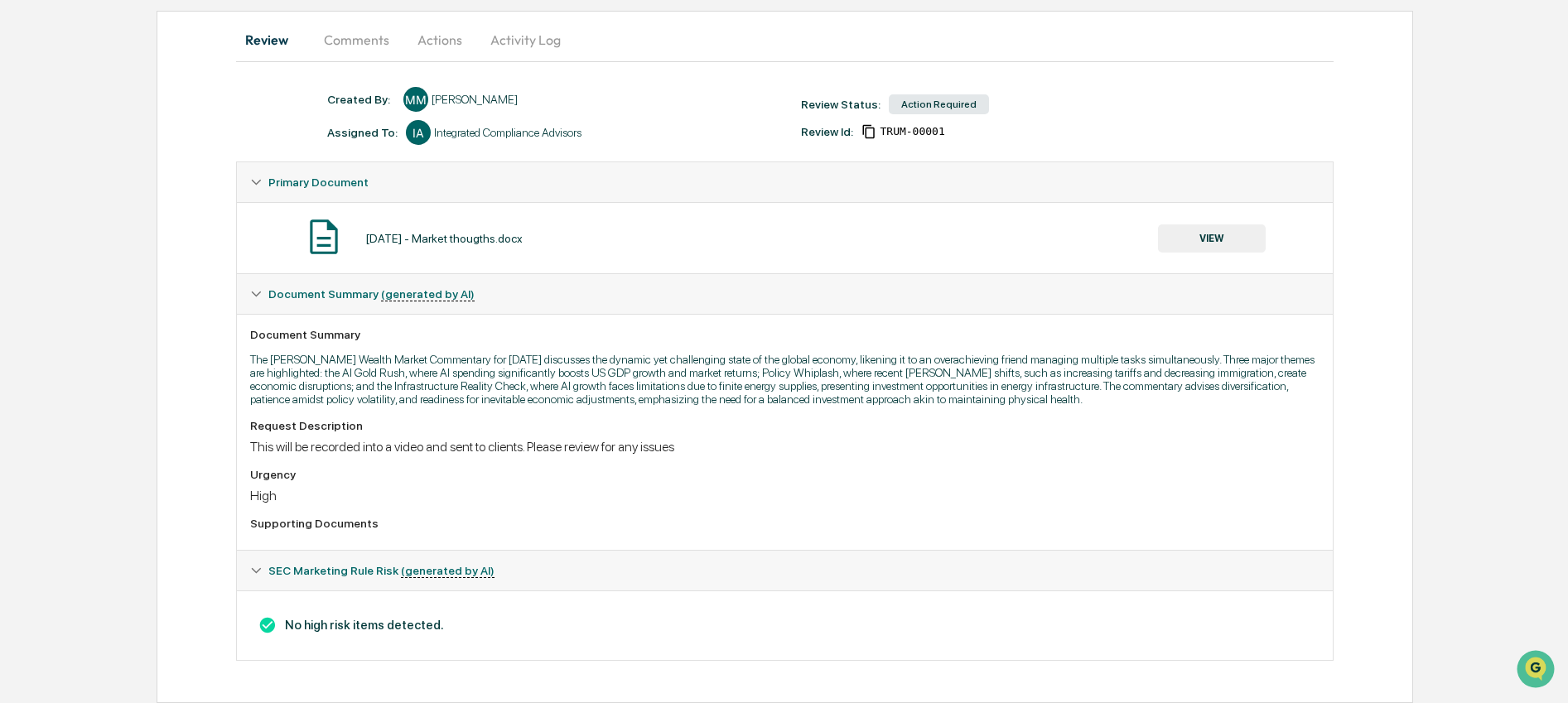
click at [1213, 224] on button "VIEW" at bounding box center [1212, 238] width 108 height 28
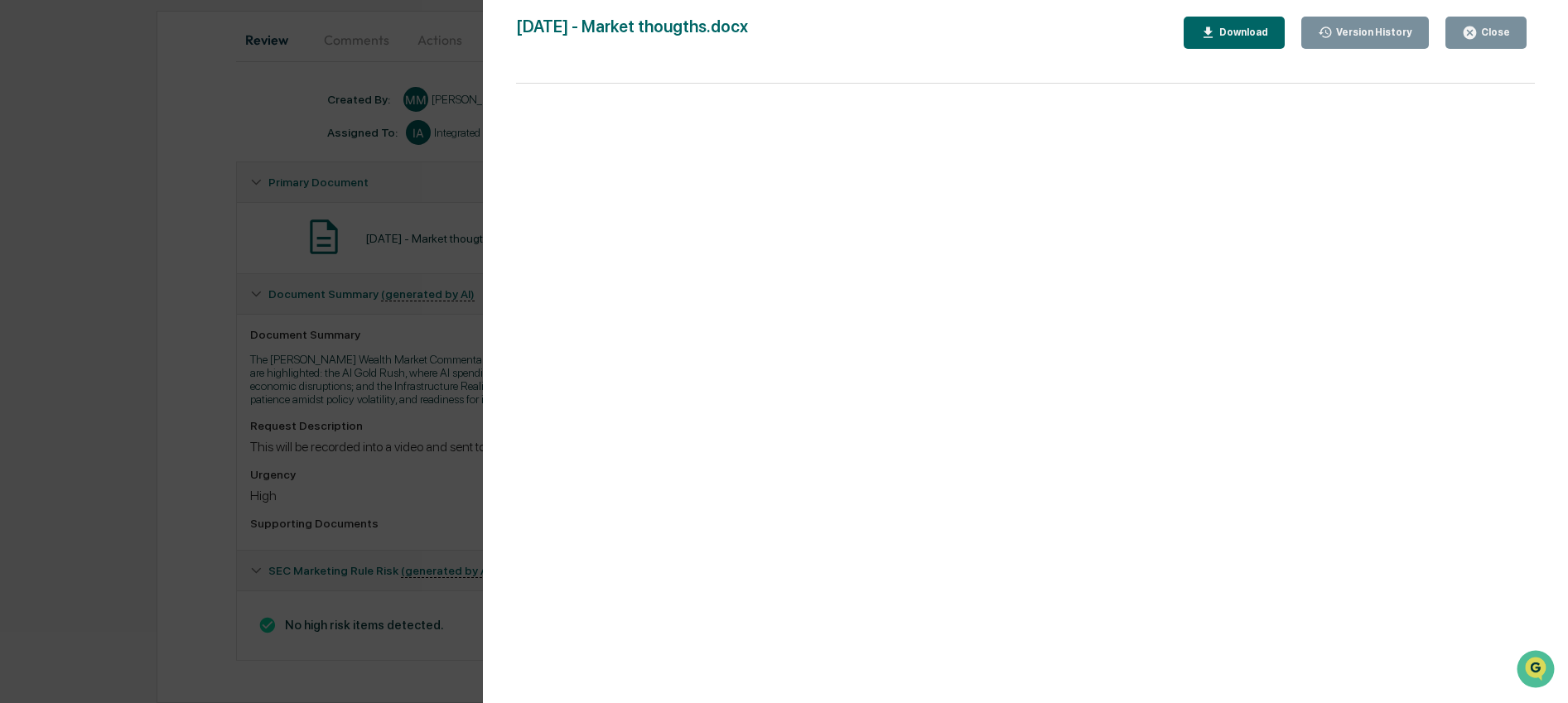
click at [1248, 37] on div "Download" at bounding box center [1241, 33] width 52 height 12
click at [1518, 15] on div "Version History 09/09/2025, 04:32 PM Mindy McCubbin Sept 2025 - Market thougths…" at bounding box center [1025, 368] width 1085 height 737
click at [1504, 42] on button "Close" at bounding box center [1486, 33] width 82 height 32
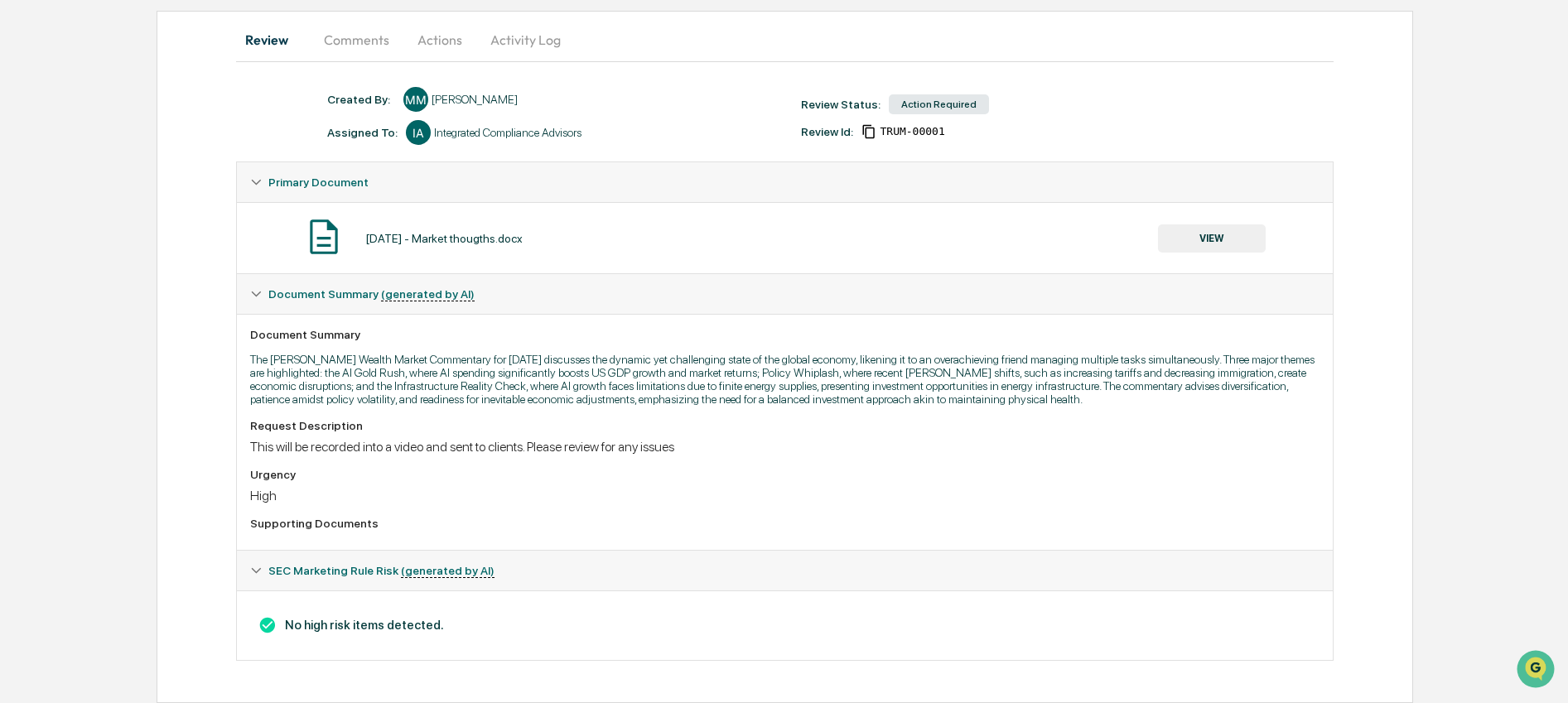
click at [444, 23] on button "Actions" at bounding box center [439, 40] width 75 height 40
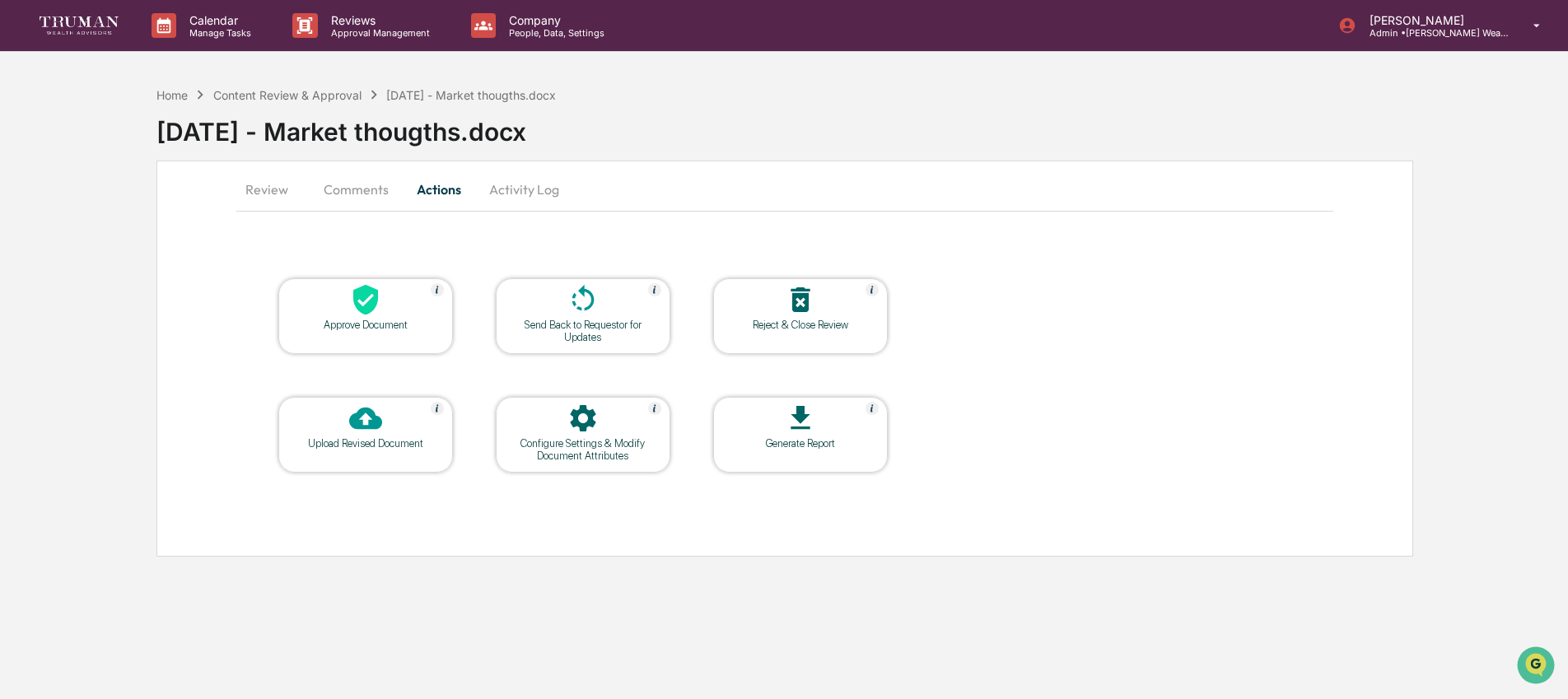
click at [390, 425] on div at bounding box center [365, 420] width 164 height 36
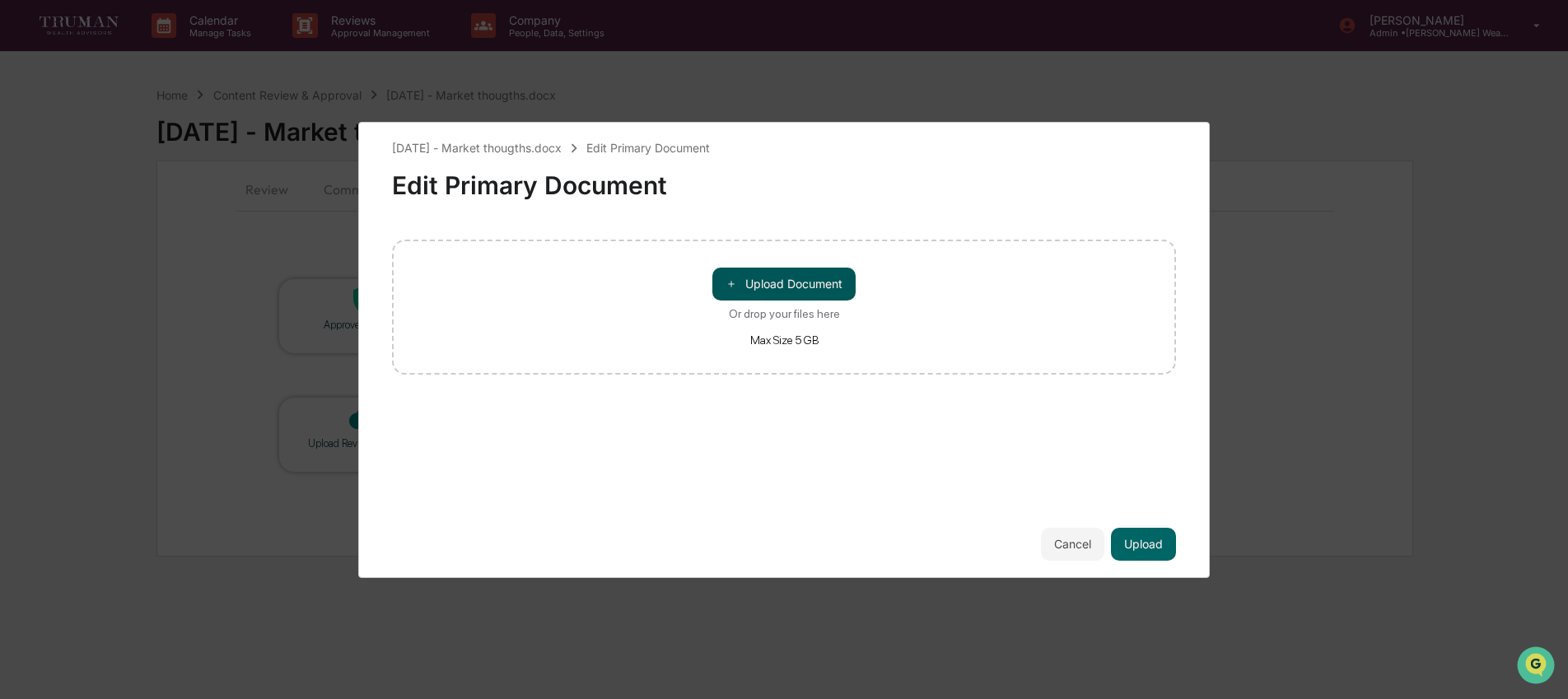
click at [771, 286] on button "＋ Upload Document" at bounding box center [784, 283] width 144 height 33
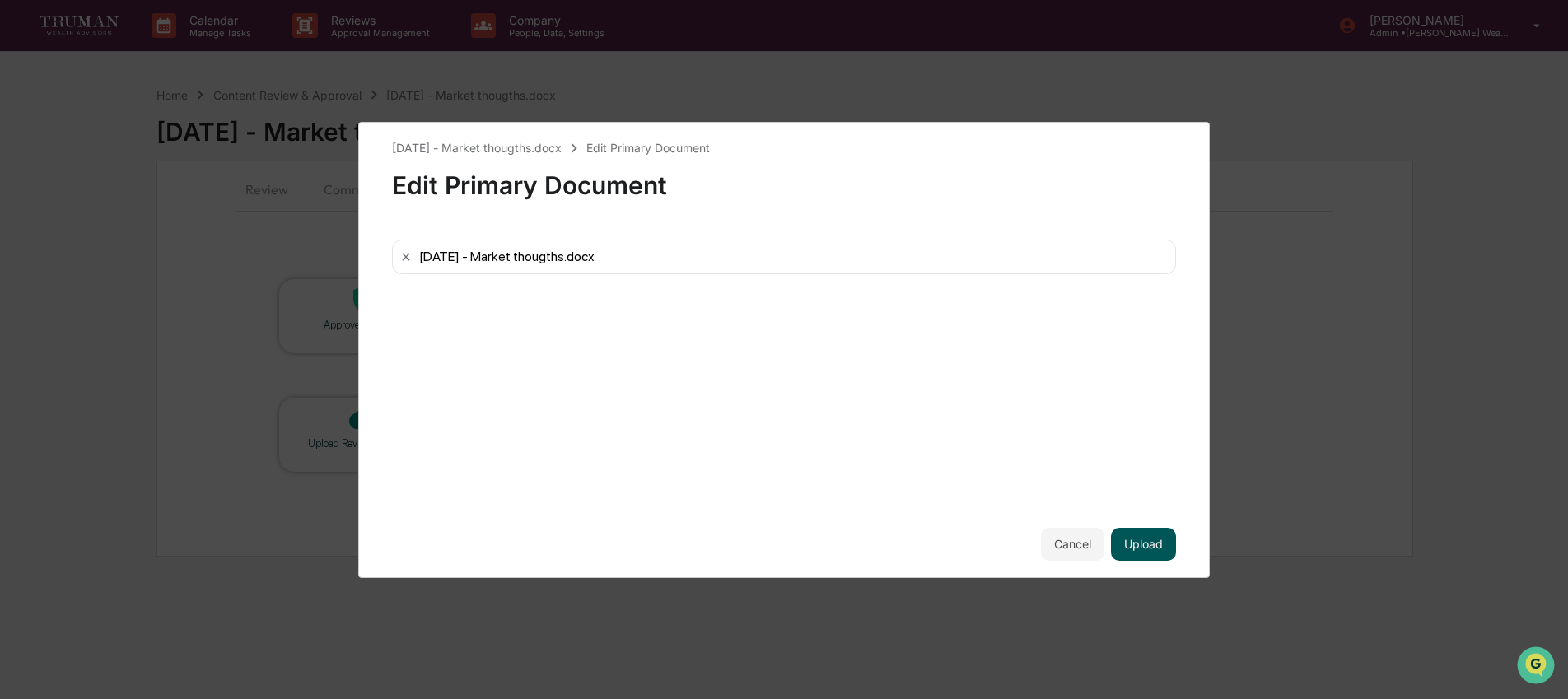
click at [1144, 551] on button "Upload" at bounding box center [1143, 544] width 65 height 33
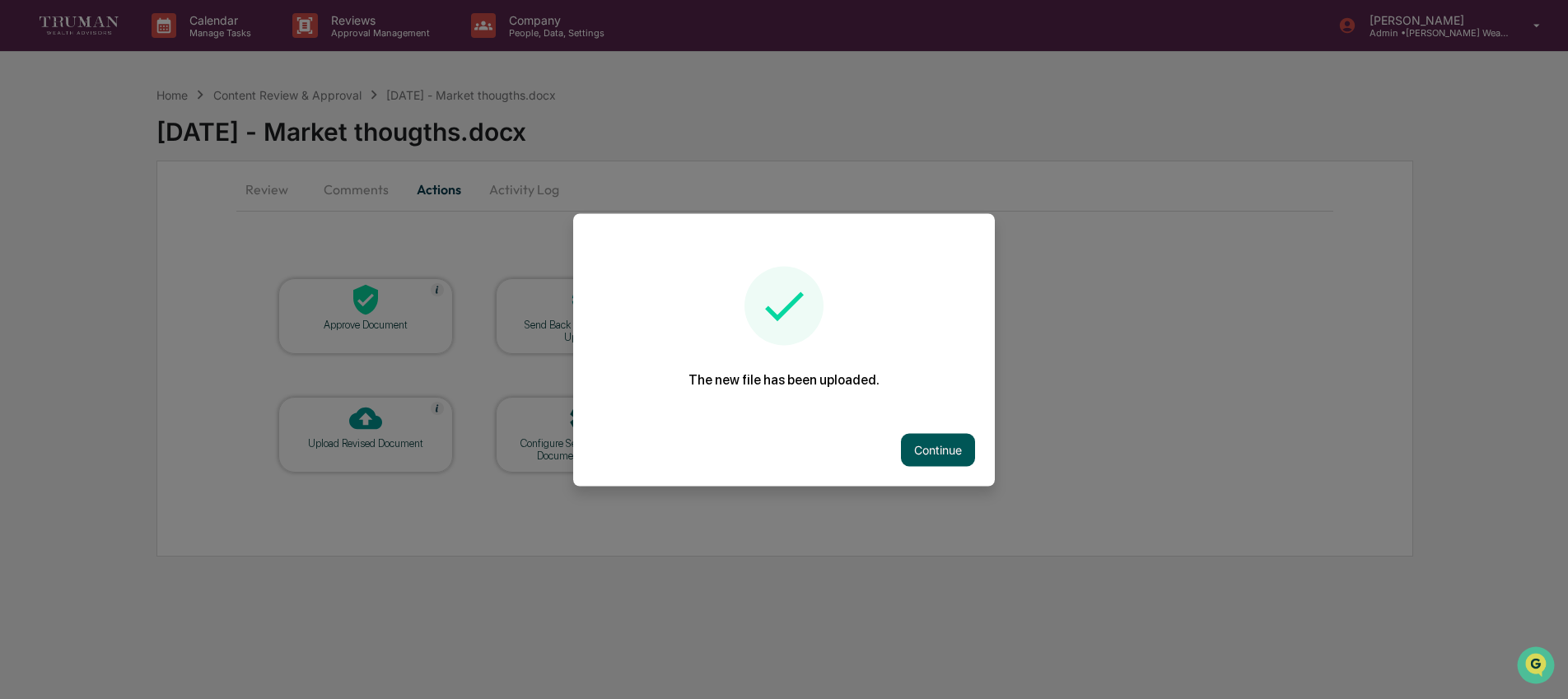
click at [943, 445] on button "Continue" at bounding box center [937, 449] width 74 height 33
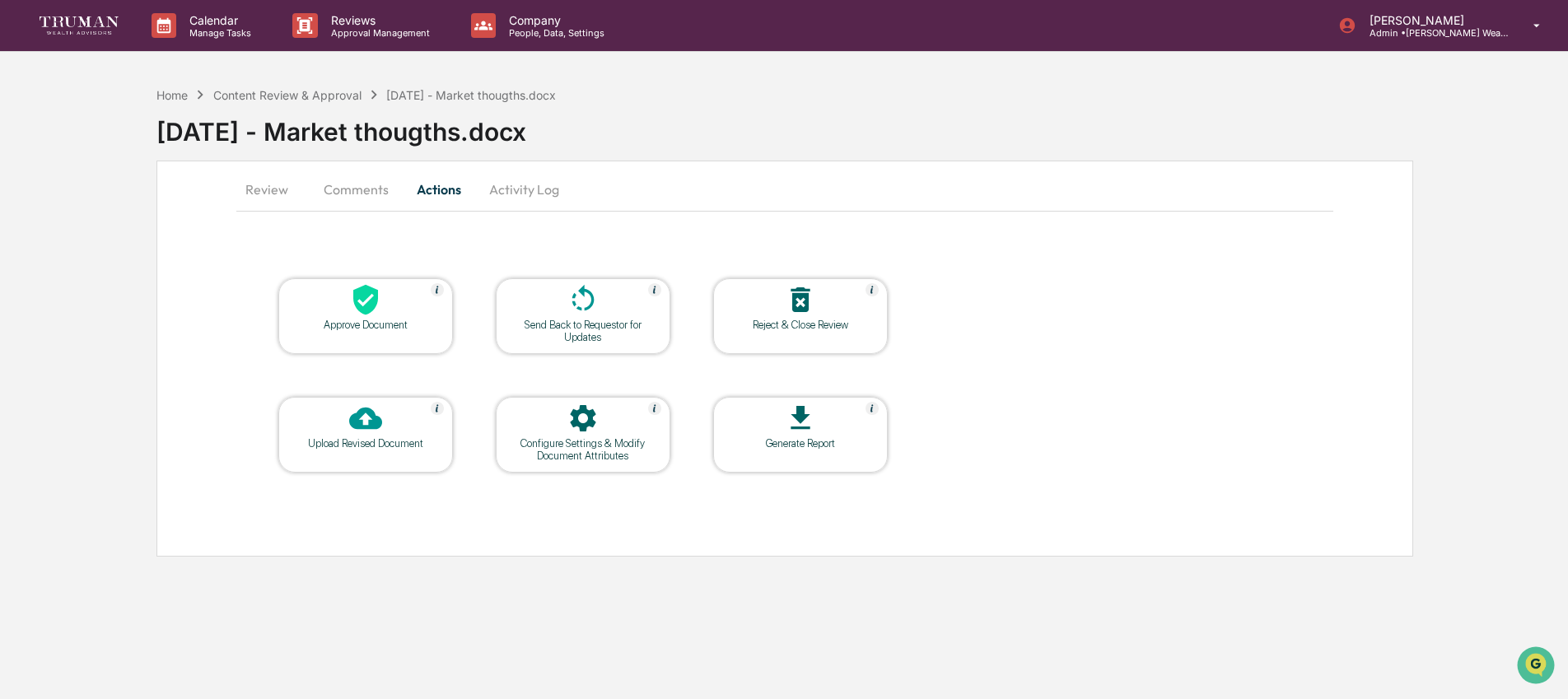
click at [609, 323] on div "Send Back to Requestor for Updates" at bounding box center [583, 331] width 148 height 25
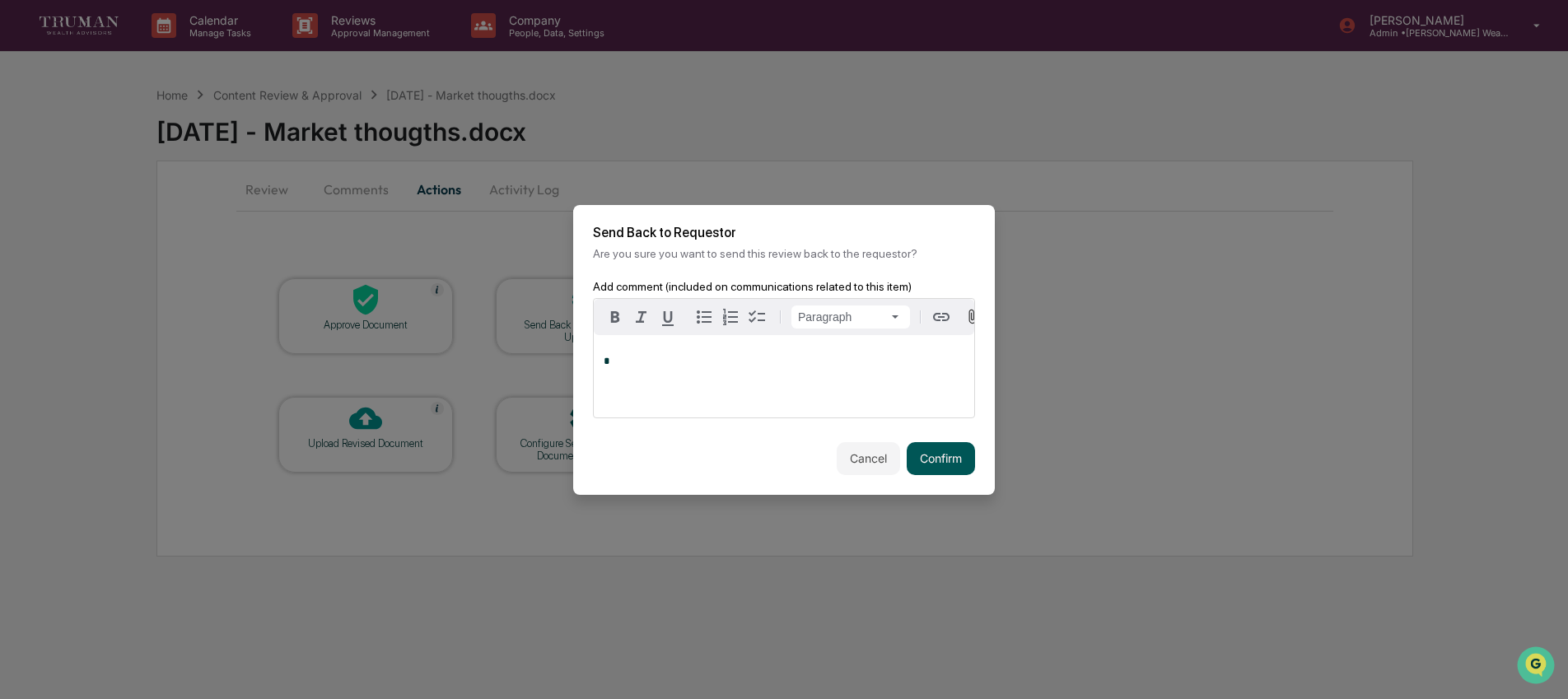
drag, startPoint x: 963, startPoint y: 463, endPoint x: 939, endPoint y: 452, distance: 26.4
click at [963, 463] on button "Confirm" at bounding box center [940, 458] width 68 height 33
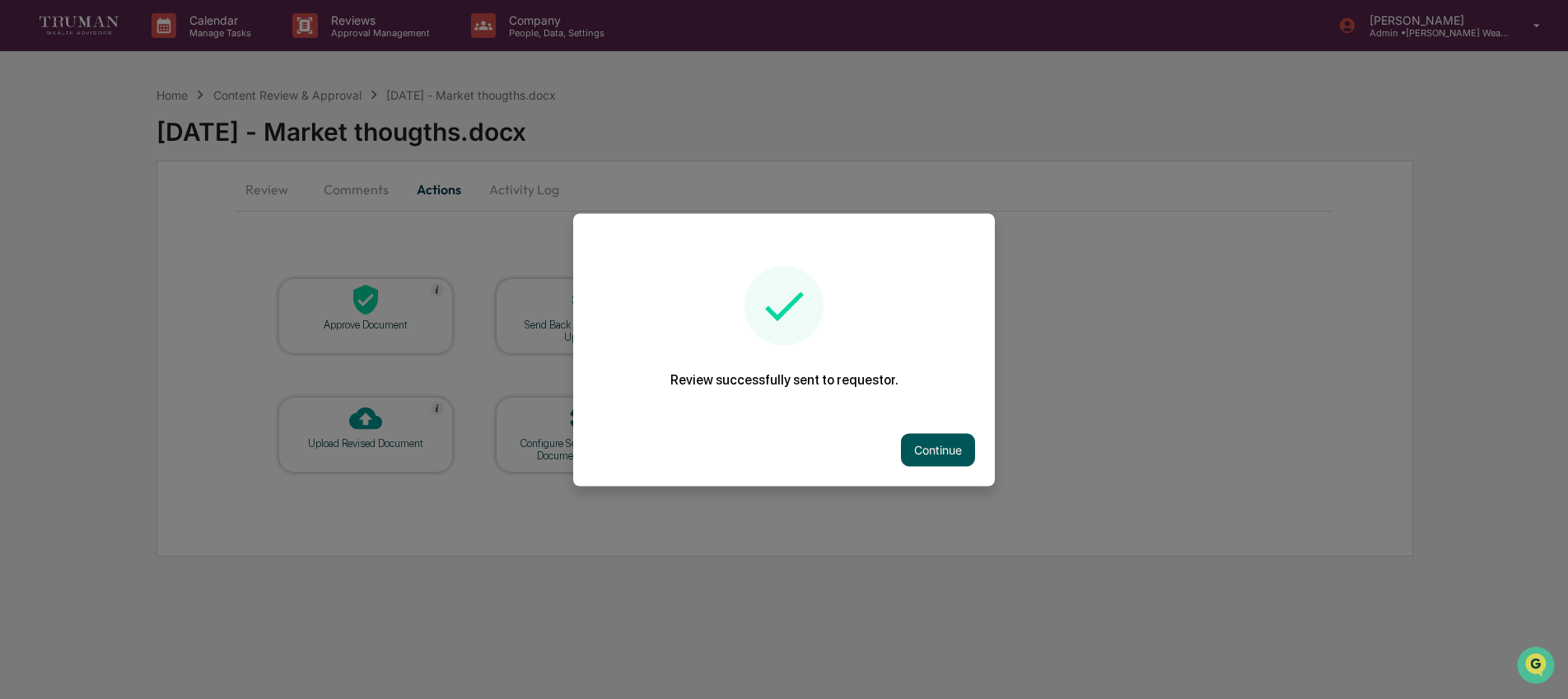
click at [960, 451] on button "Continue" at bounding box center [937, 449] width 74 height 33
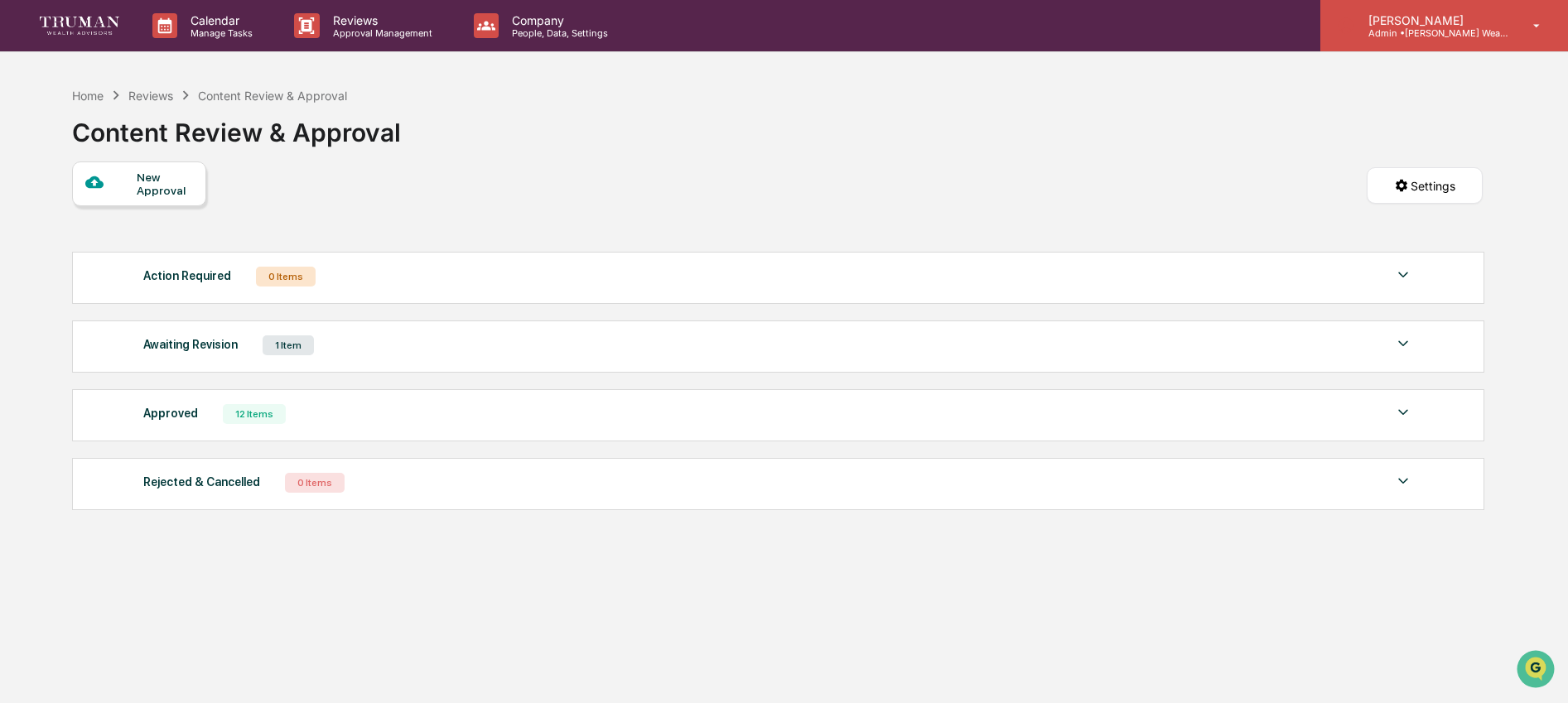
click at [1479, 31] on p "Admin • Truman Wealth" at bounding box center [1432, 33] width 154 height 12
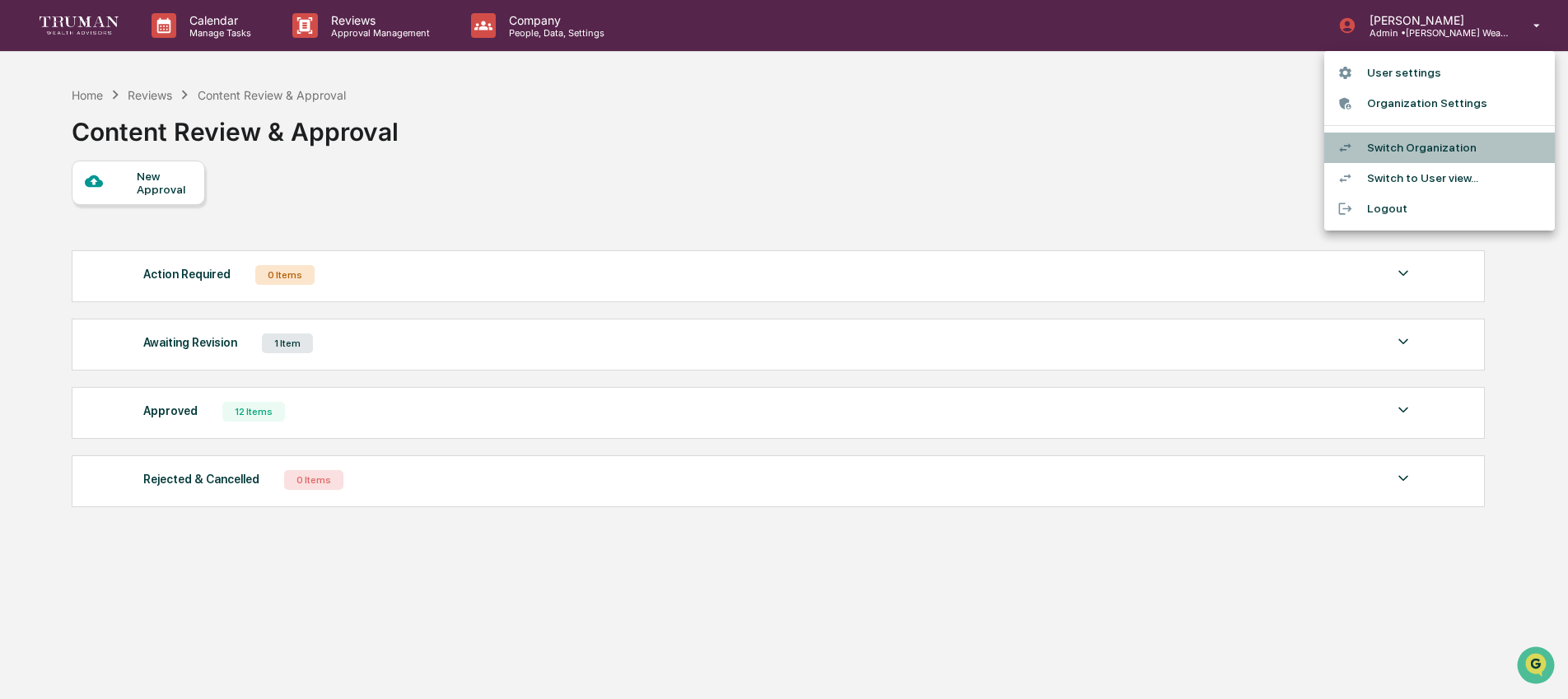
click at [1444, 146] on li "Switch Organization" at bounding box center [1439, 148] width 231 height 31
